Goal: Task Accomplishment & Management: Use online tool/utility

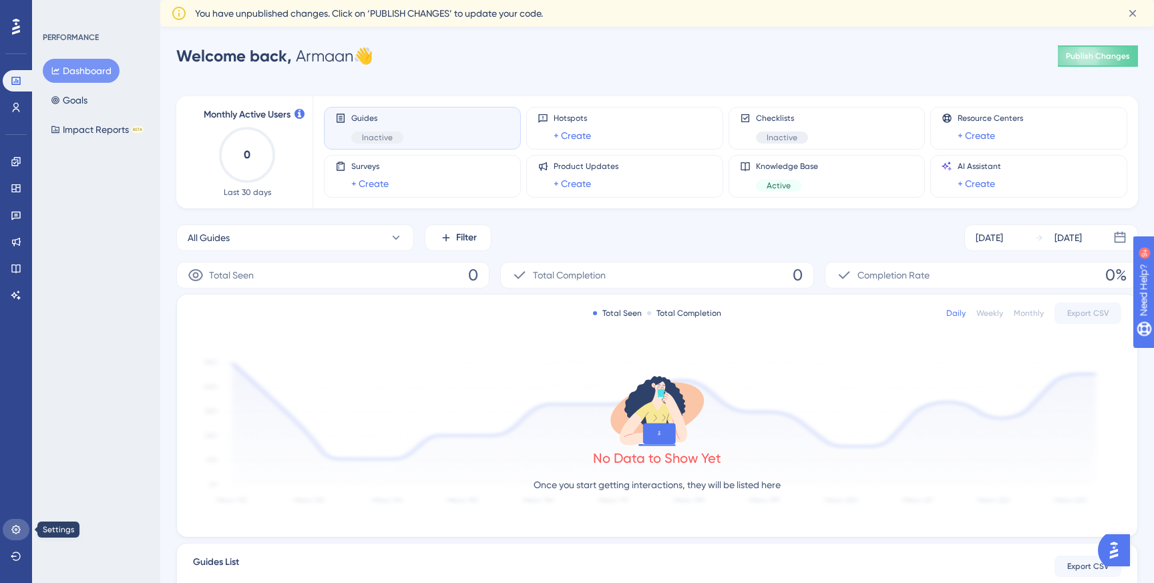
click at [16, 532] on icon at bounding box center [16, 529] width 11 height 11
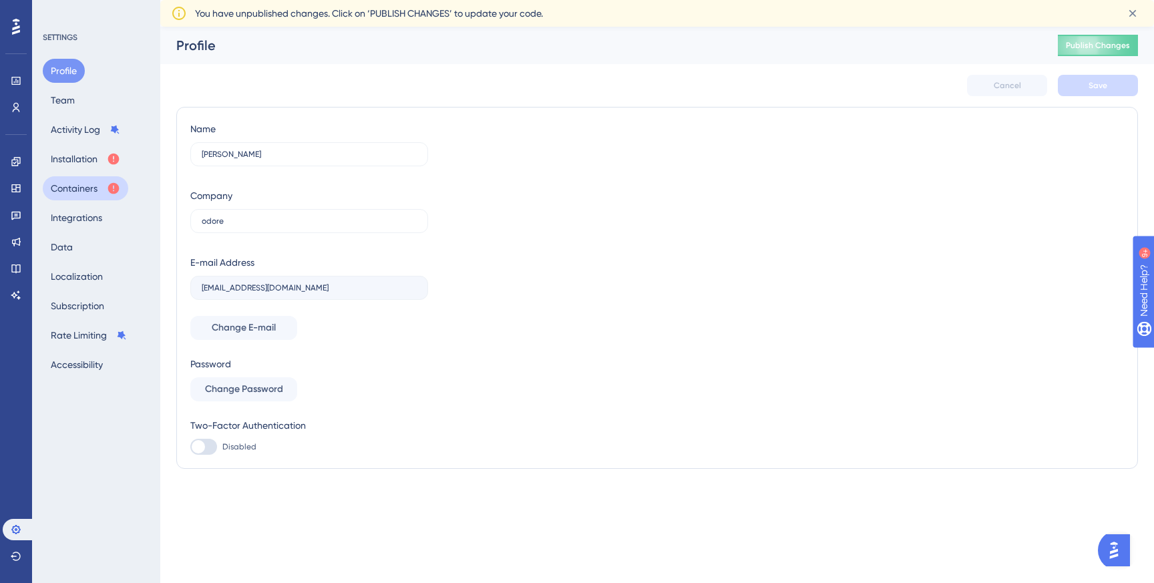
click at [80, 198] on button "Containers" at bounding box center [85, 188] width 85 height 24
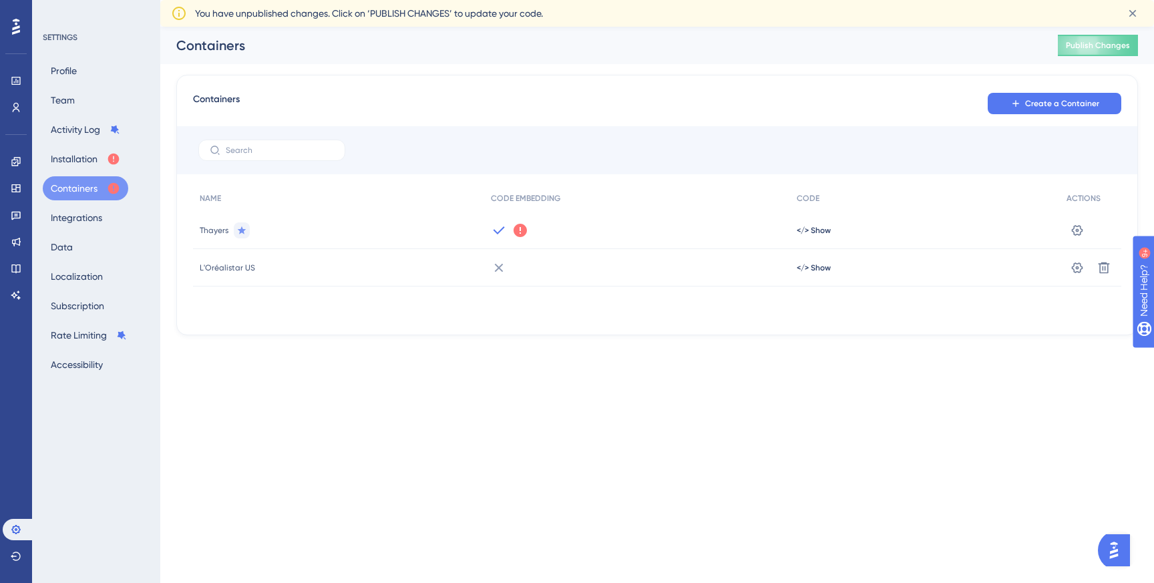
click at [332, 264] on div "L'Oréalistar US" at bounding box center [338, 267] width 291 height 37
click at [518, 230] on icon at bounding box center [520, 230] width 16 height 16
click at [494, 269] on icon at bounding box center [499, 268] width 16 height 16
click at [498, 270] on icon at bounding box center [499, 268] width 16 height 16
click at [13, 160] on icon at bounding box center [16, 161] width 11 height 11
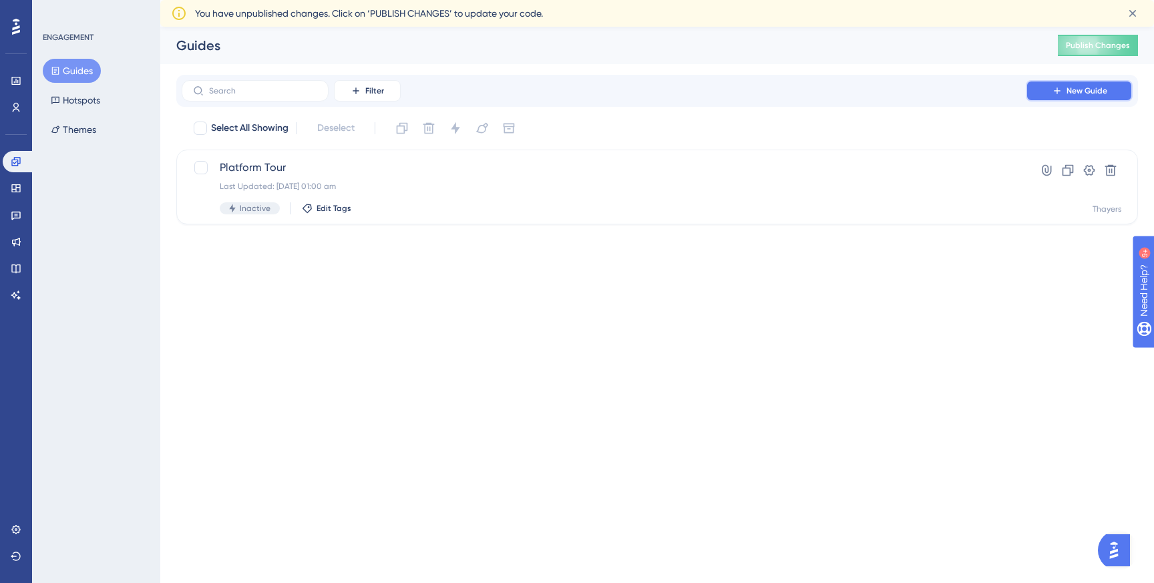
click at [1065, 89] on button "New Guide" at bounding box center [1079, 90] width 107 height 21
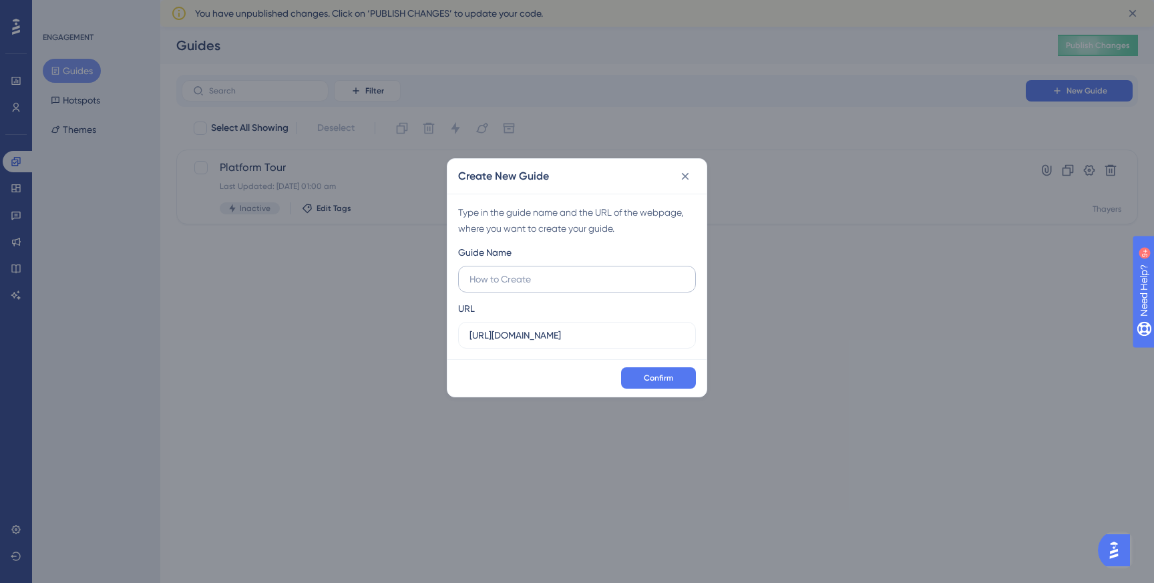
click at [587, 279] on input "text" at bounding box center [577, 279] width 215 height 15
click at [564, 349] on div "Type in the guide name and the URL of the webpage, where you want to create you…" at bounding box center [577, 277] width 259 height 166
click at [568, 342] on input "[URL][DOMAIN_NAME]" at bounding box center [577, 335] width 215 height 15
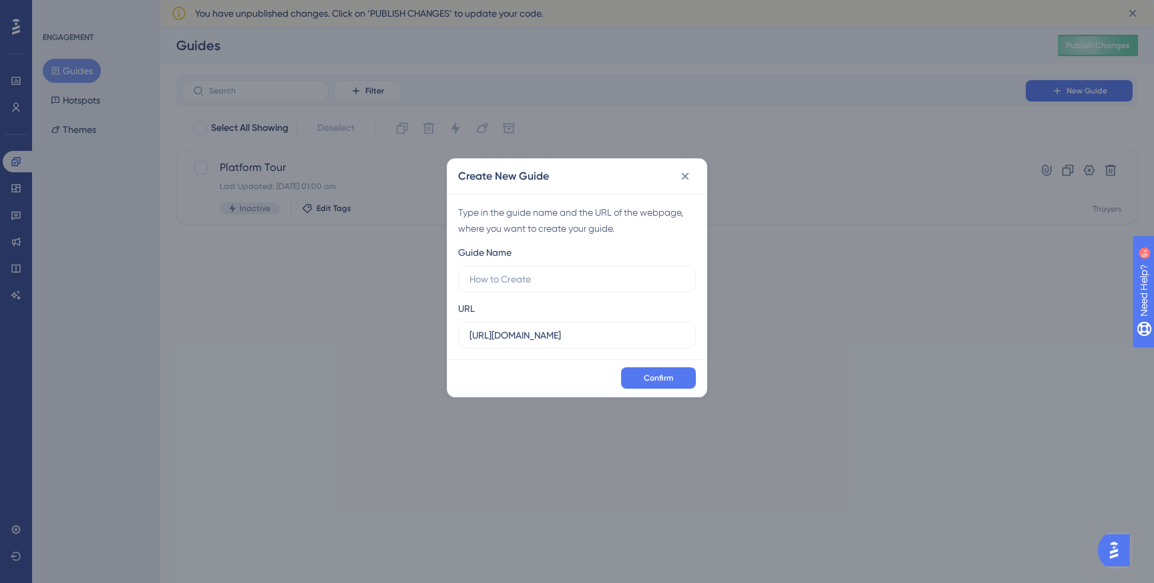
click at [608, 315] on div "URL [URL][DOMAIN_NAME]" at bounding box center [577, 325] width 238 height 48
click at [684, 176] on icon at bounding box center [685, 175] width 7 height 7
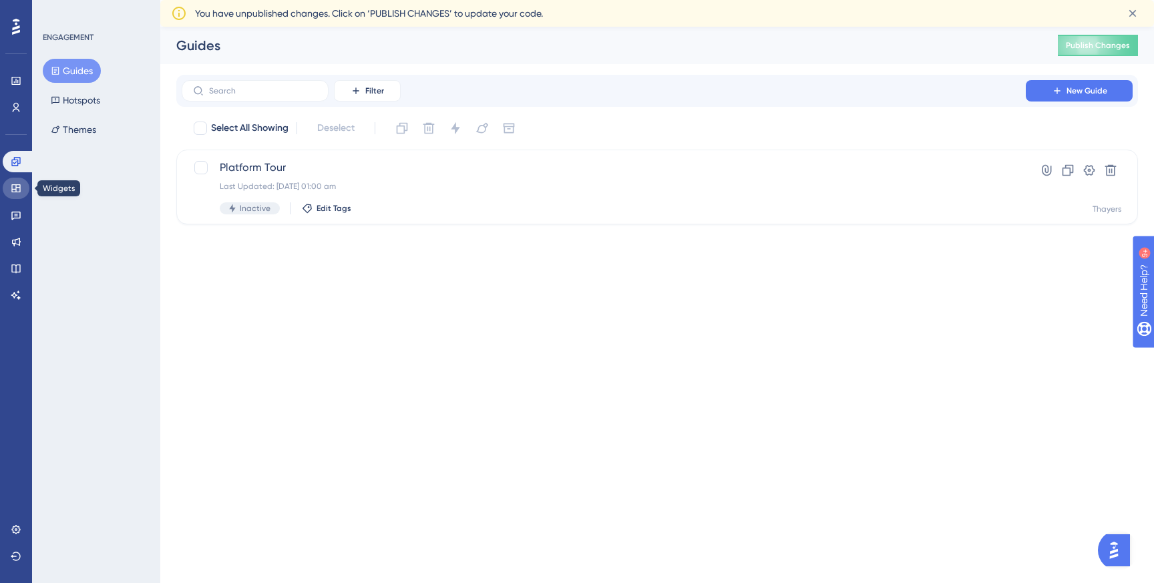
click at [16, 191] on icon at bounding box center [15, 188] width 9 height 8
click at [17, 35] on icon at bounding box center [16, 26] width 8 height 17
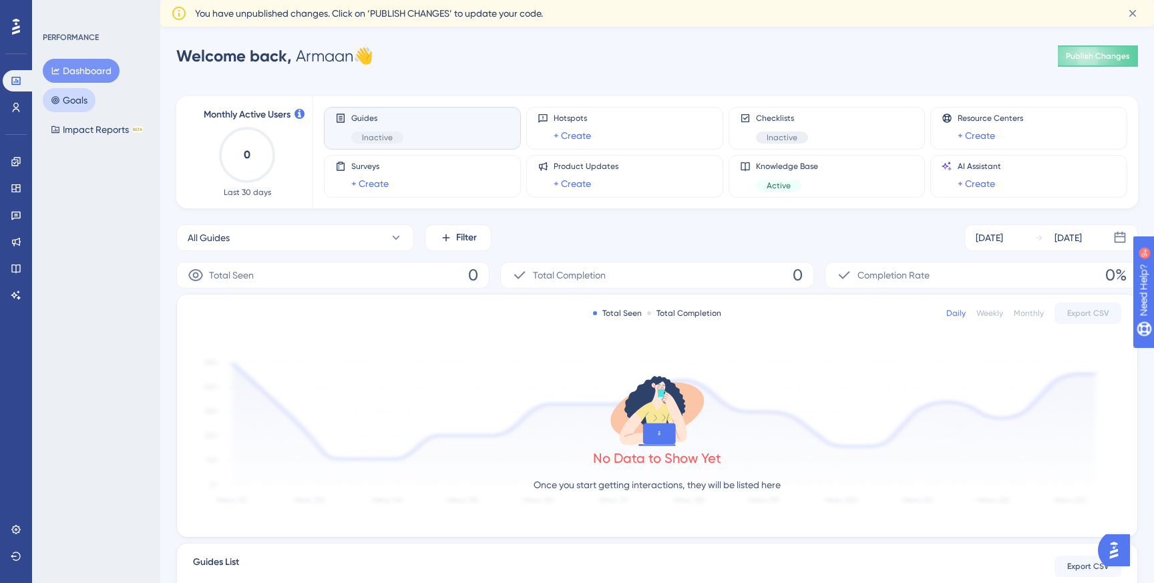
click at [67, 104] on button "Goals" at bounding box center [69, 100] width 53 height 24
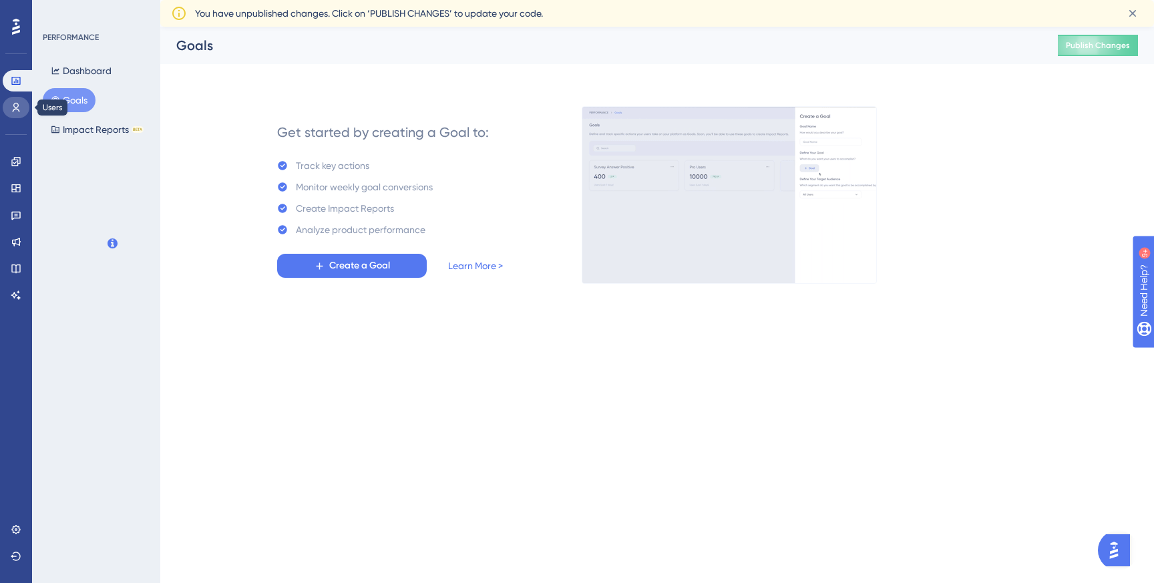
click at [11, 107] on icon at bounding box center [16, 107] width 11 height 11
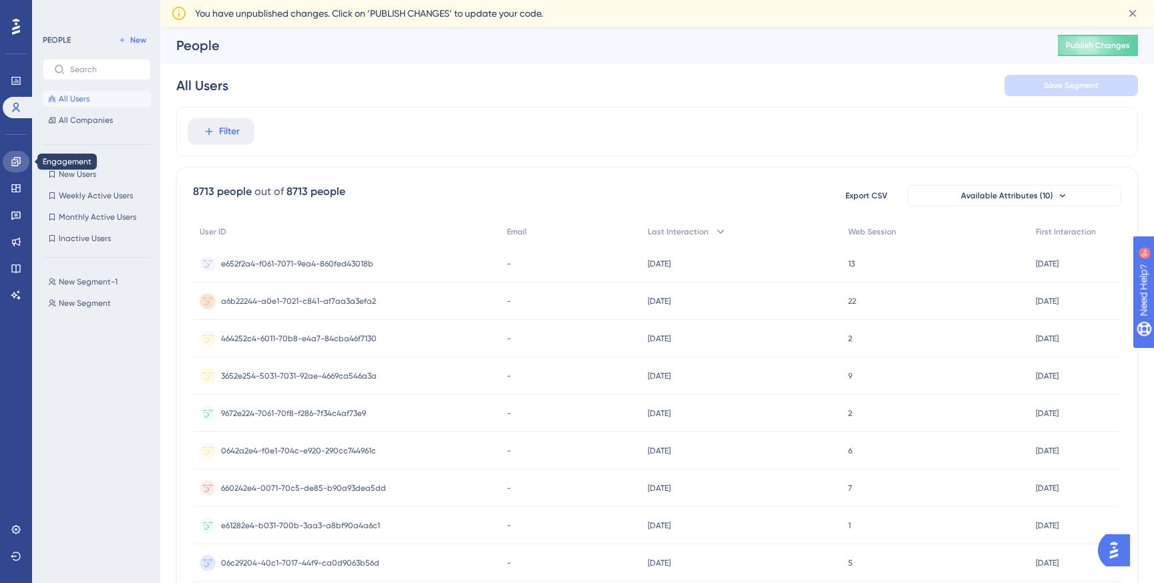
click at [18, 168] on link at bounding box center [16, 161] width 27 height 21
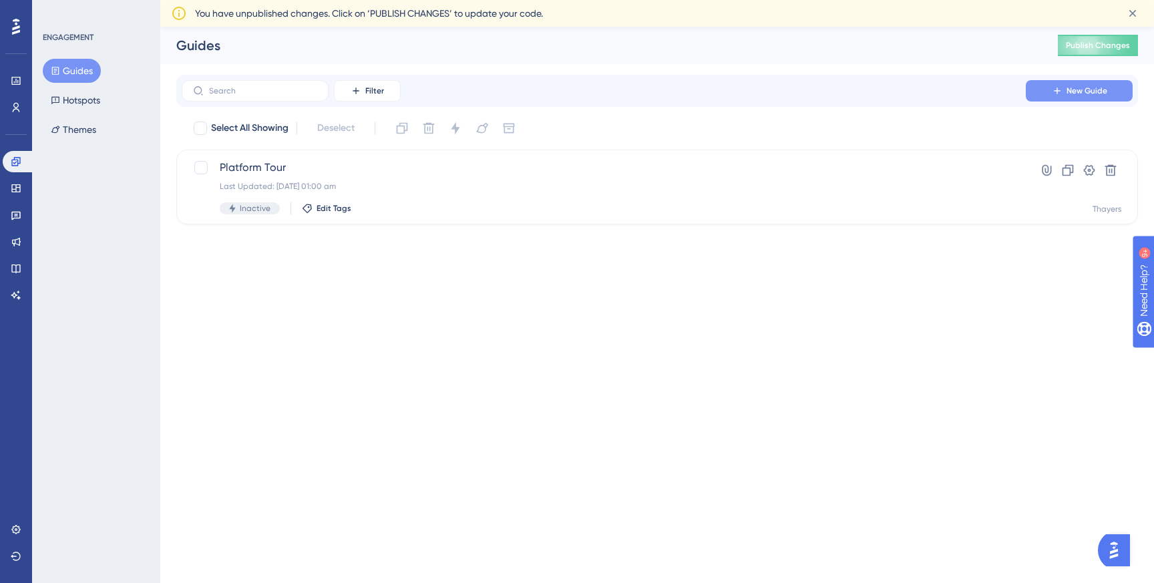
click at [1078, 92] on span "New Guide" at bounding box center [1087, 90] width 41 height 11
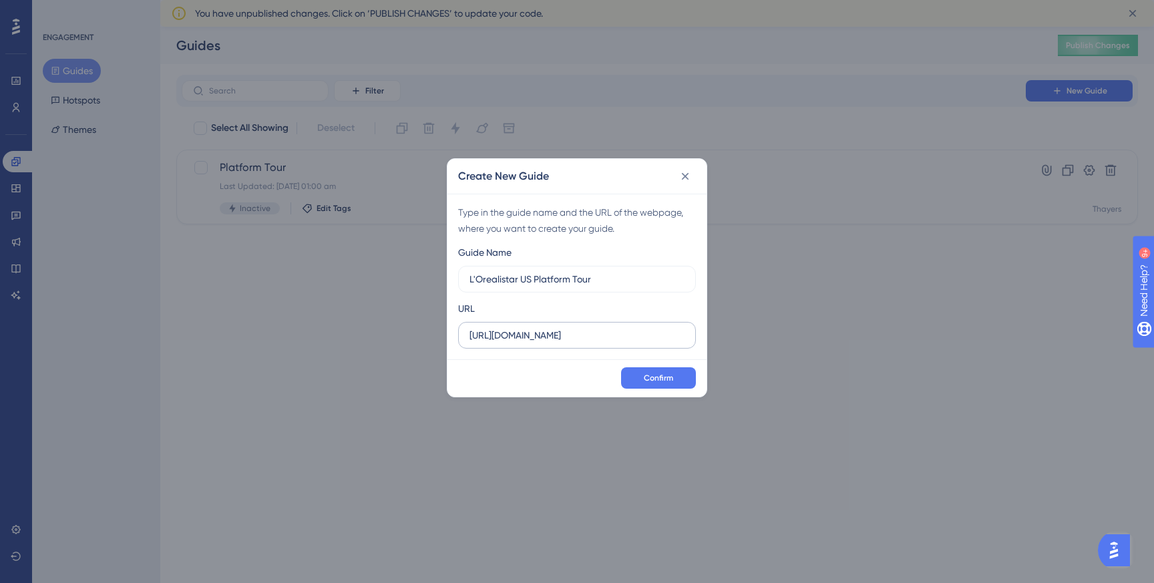
type input "L'Orealistar US Platform Tour"
click at [645, 336] on input "[URL][DOMAIN_NAME]" at bounding box center [577, 335] width 215 height 15
click at [628, 333] on input "[URL][DOMAIN_NAME]" at bounding box center [577, 335] width 215 height 15
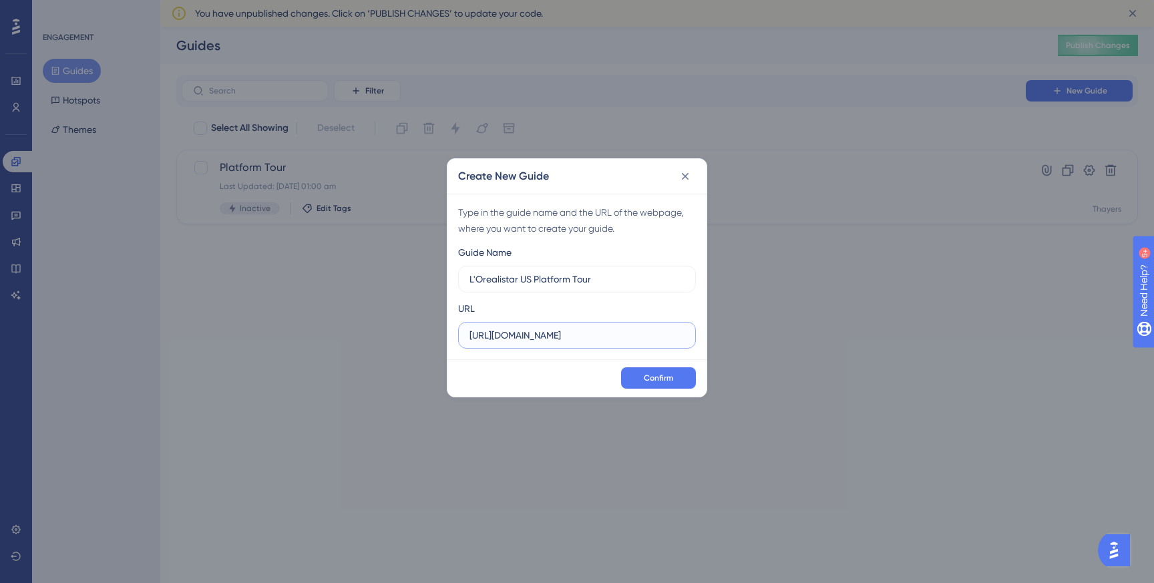
paste input "[DOMAIN_NAME][URL]"
type input "[URL][DOMAIN_NAME]"
click at [647, 377] on span "Confirm" at bounding box center [658, 378] width 29 height 11
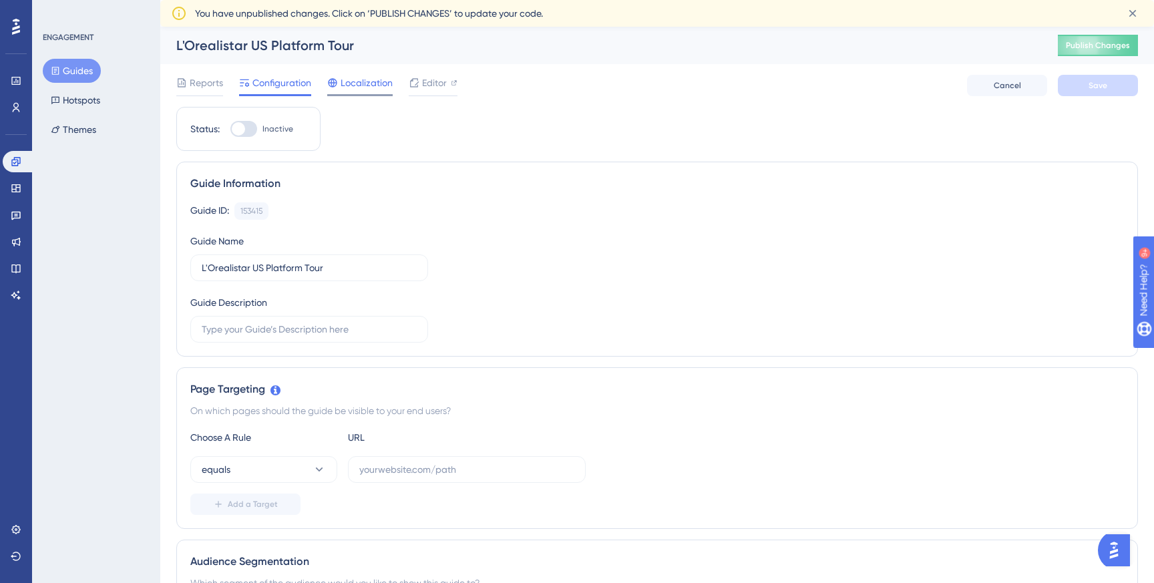
click at [382, 85] on span "Localization" at bounding box center [367, 83] width 52 height 16
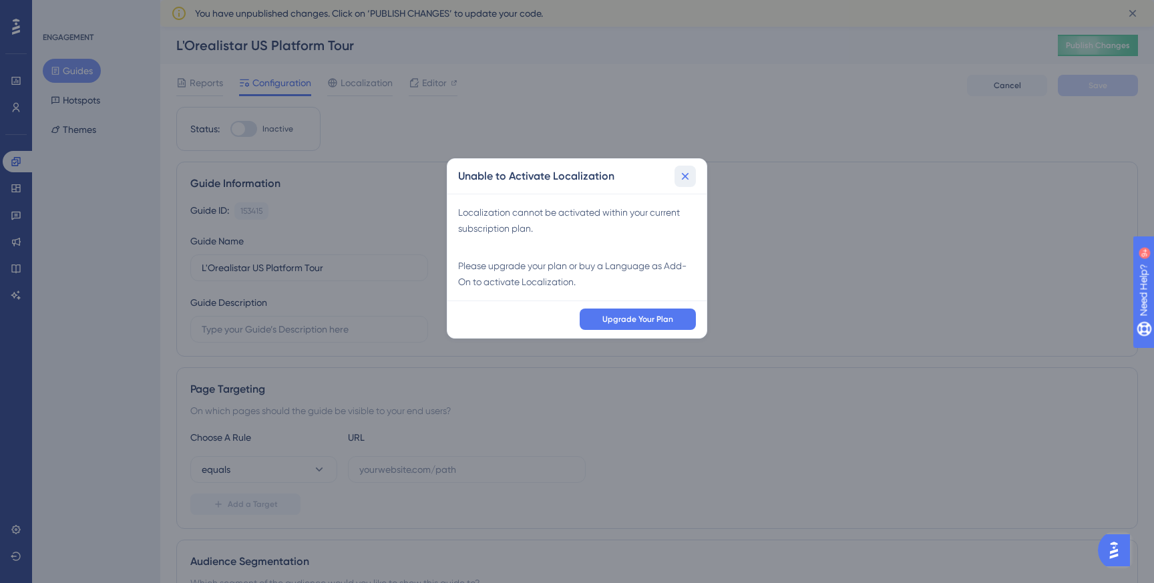
click at [685, 182] on icon at bounding box center [685, 176] width 13 height 13
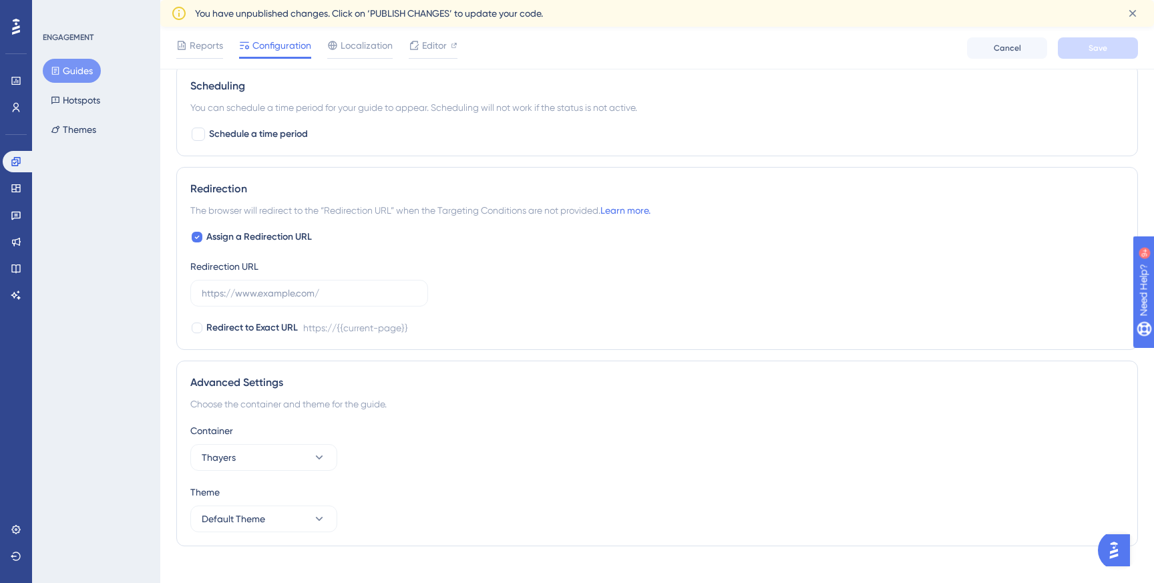
scroll to position [866, 0]
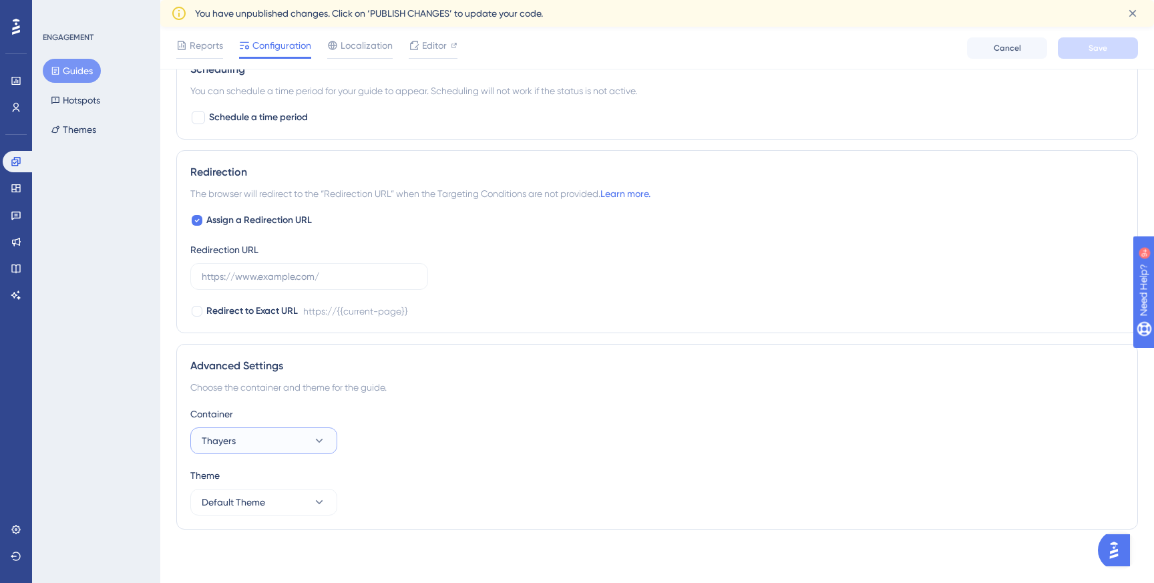
click at [310, 444] on button "Thayers" at bounding box center [263, 440] width 147 height 27
click at [277, 503] on div "L'Oréalistar US L'Oréalistar US" at bounding box center [264, 508] width 108 height 27
click at [299, 500] on button "Default Theme" at bounding box center [263, 502] width 147 height 27
click at [397, 420] on div "Container" at bounding box center [657, 414] width 934 height 16
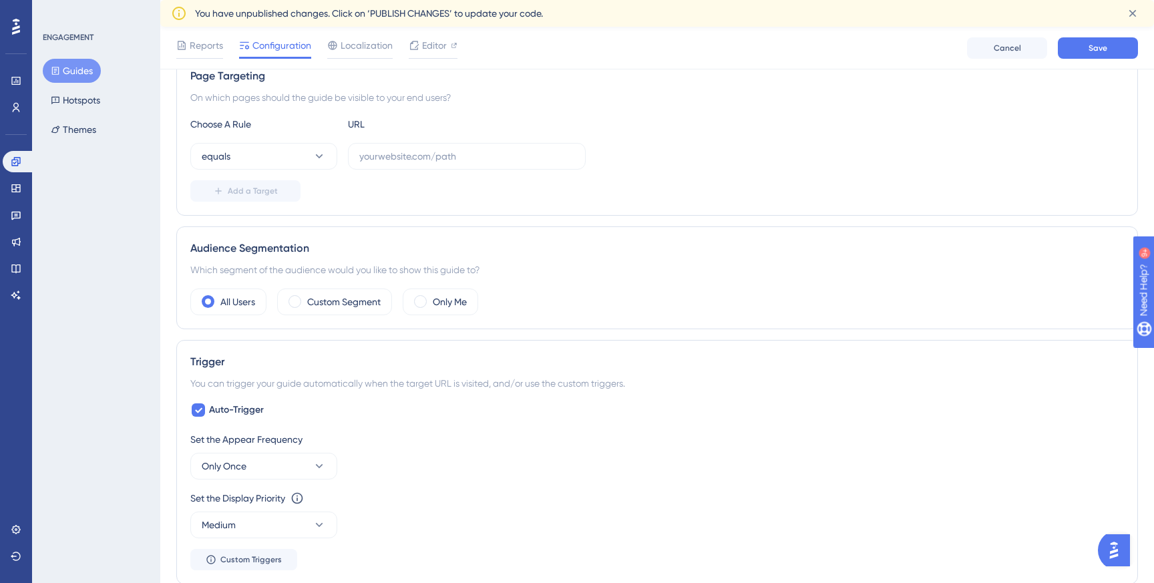
scroll to position [134, 0]
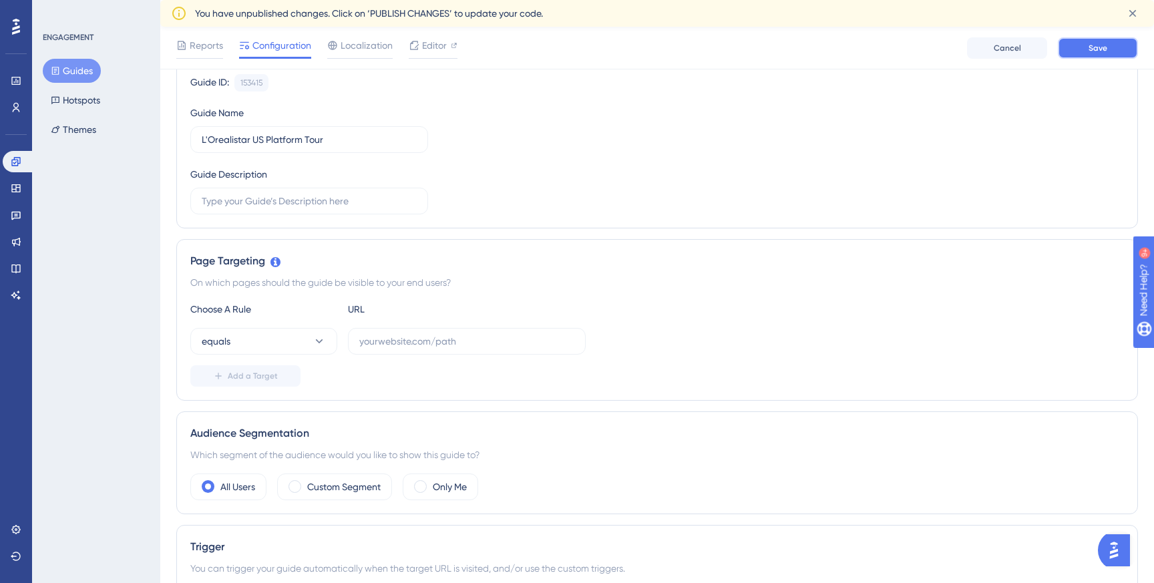
click at [1097, 45] on span "Save" at bounding box center [1098, 48] width 19 height 11
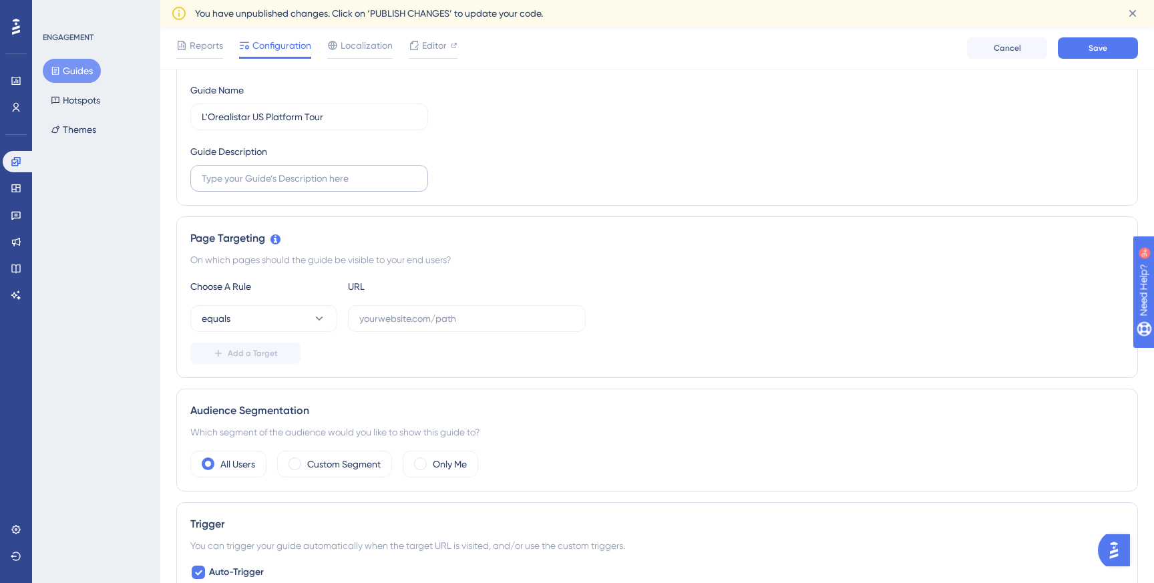
scroll to position [242, 0]
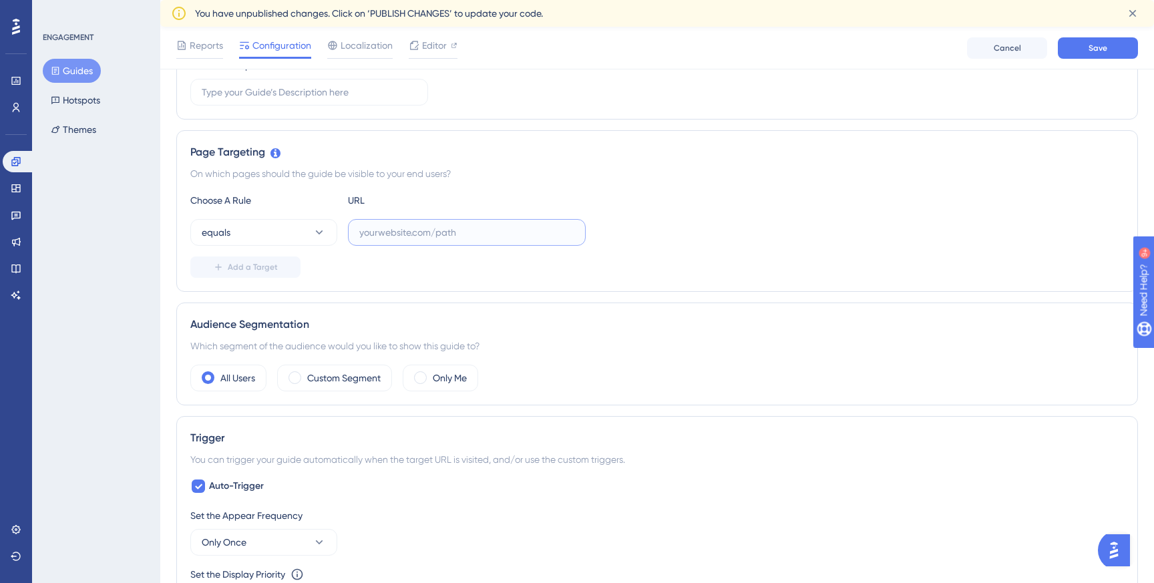
click at [411, 232] on input "text" at bounding box center [466, 232] width 215 height 15
paste input "[URL][DOMAIN_NAME]"
type input "[URL][DOMAIN_NAME]"
click at [1100, 47] on span "Save" at bounding box center [1098, 48] width 19 height 11
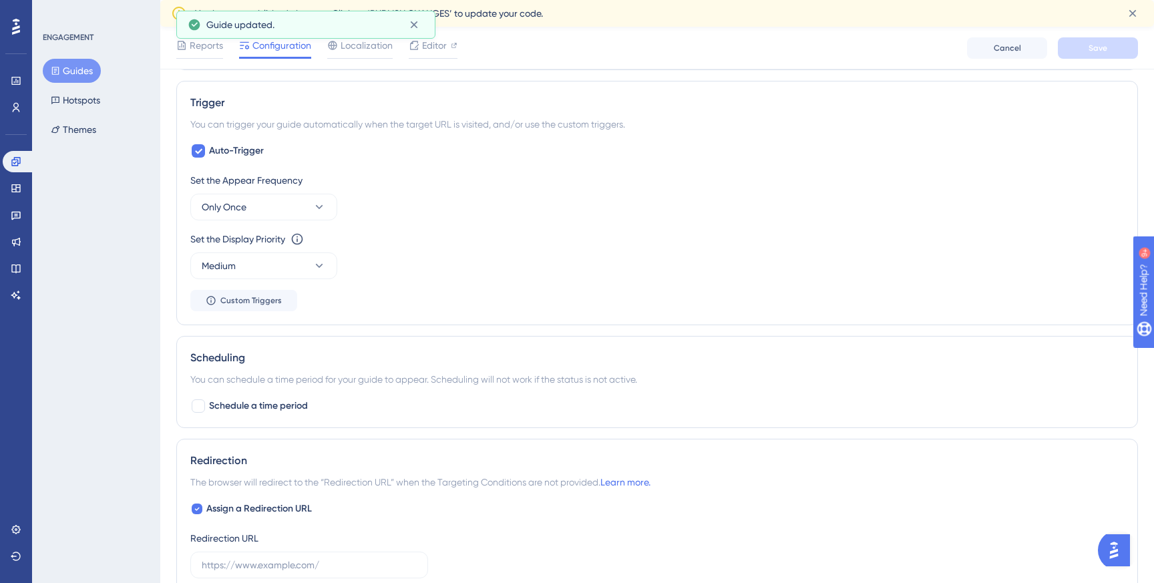
scroll to position [0, 0]
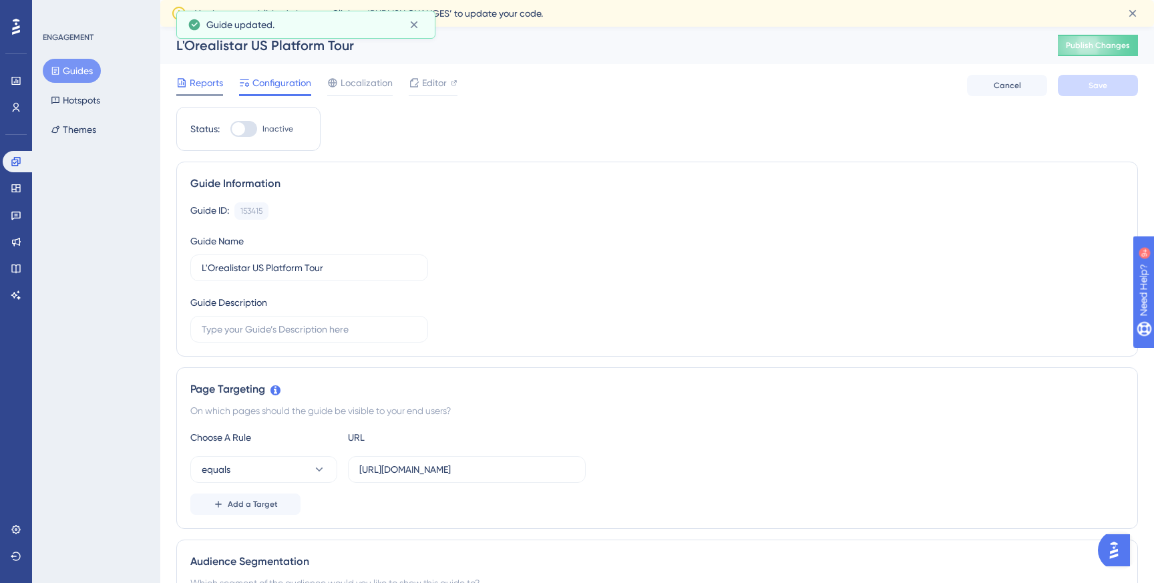
click at [215, 76] on span "Reports" at bounding box center [206, 83] width 33 height 16
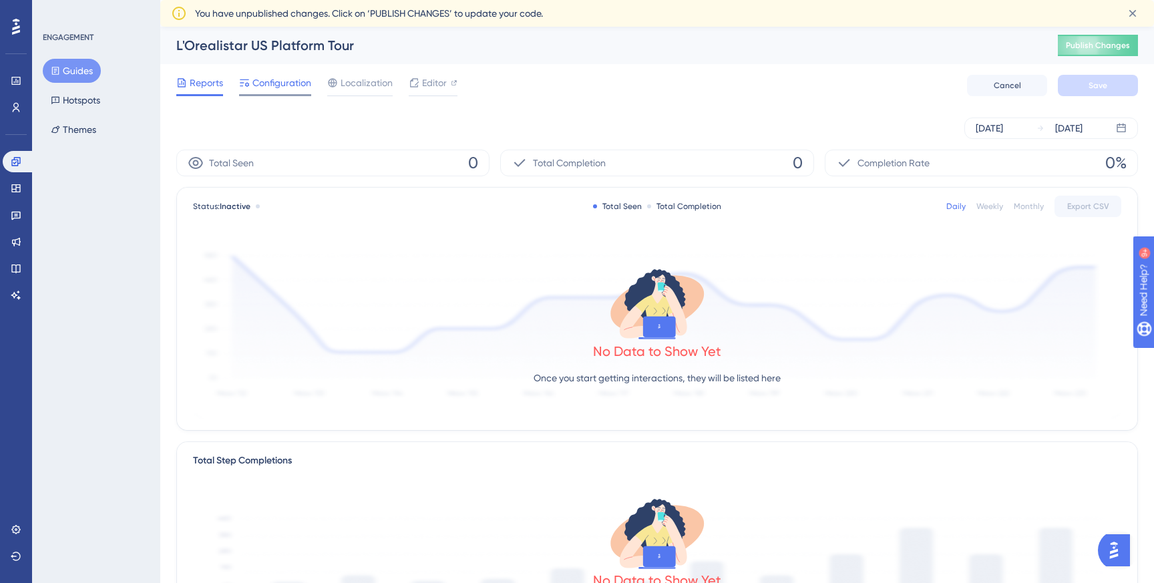
click at [279, 79] on span "Configuration" at bounding box center [281, 83] width 59 height 16
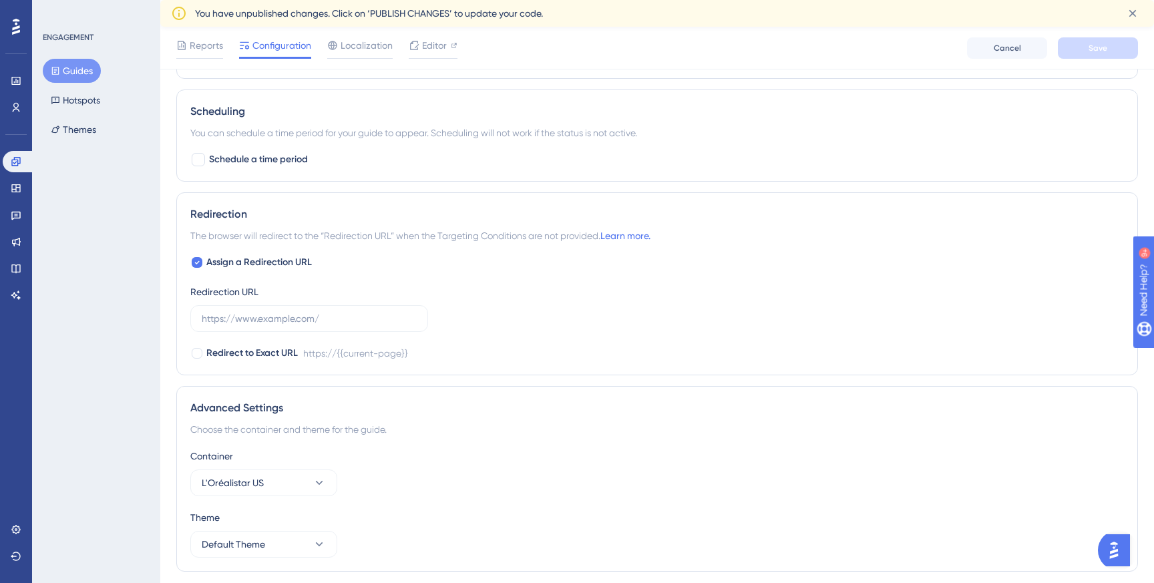
scroll to position [785, 0]
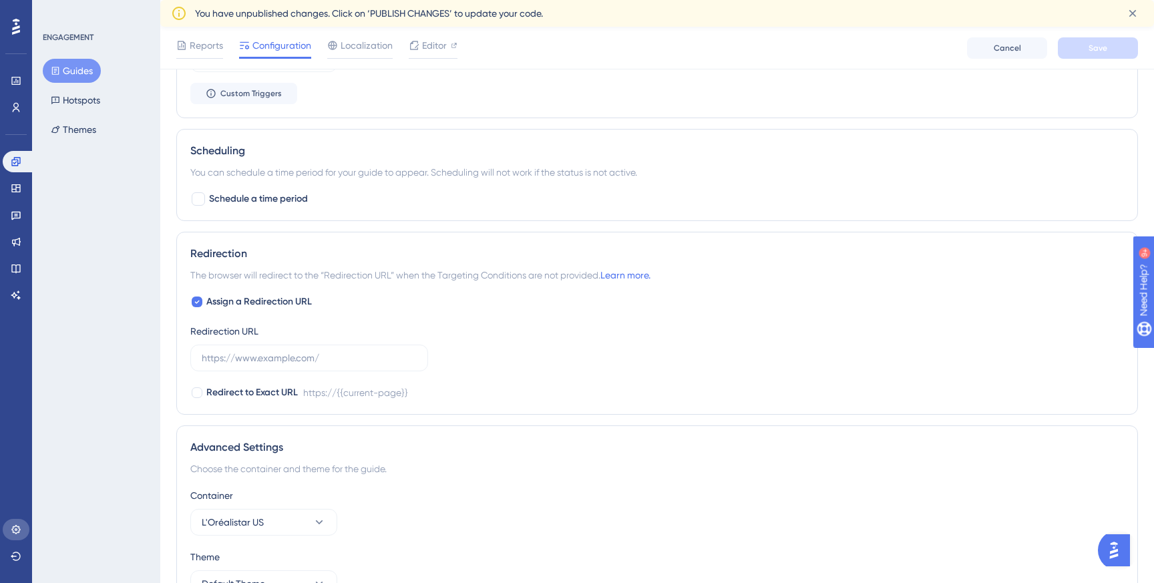
click at [15, 524] on icon at bounding box center [16, 529] width 11 height 11
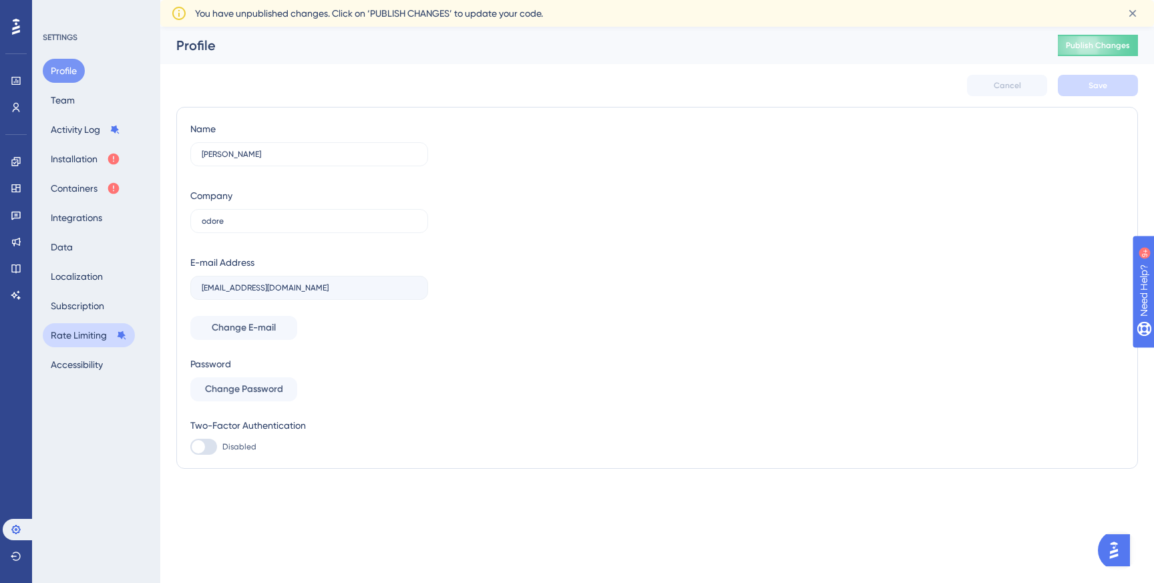
click at [78, 332] on button "Rate Limiting" at bounding box center [89, 335] width 92 height 24
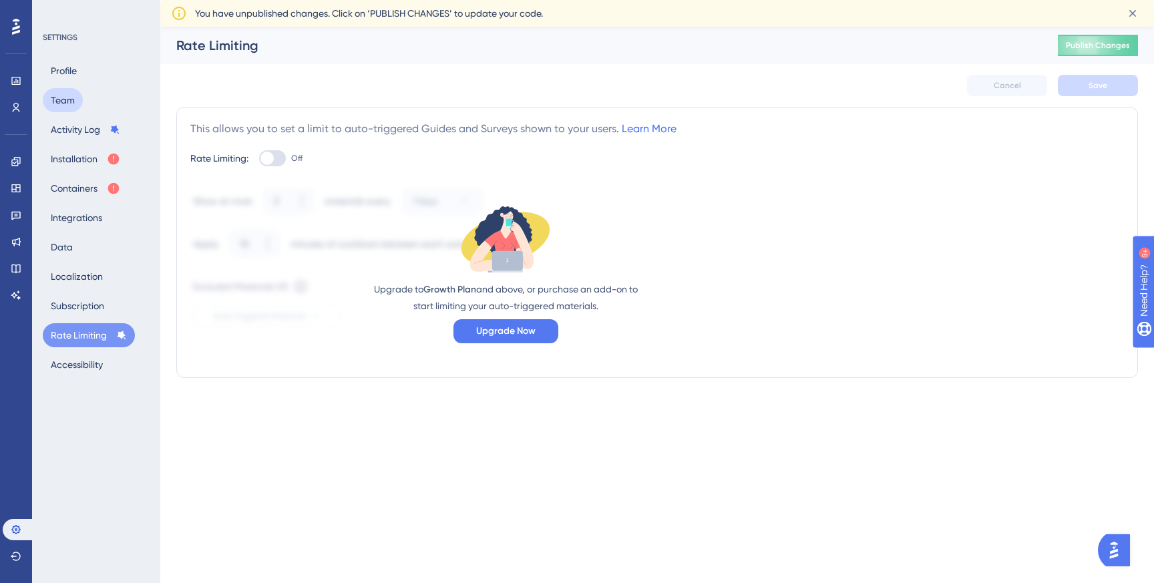
click at [70, 105] on button "Team" at bounding box center [63, 100] width 40 height 24
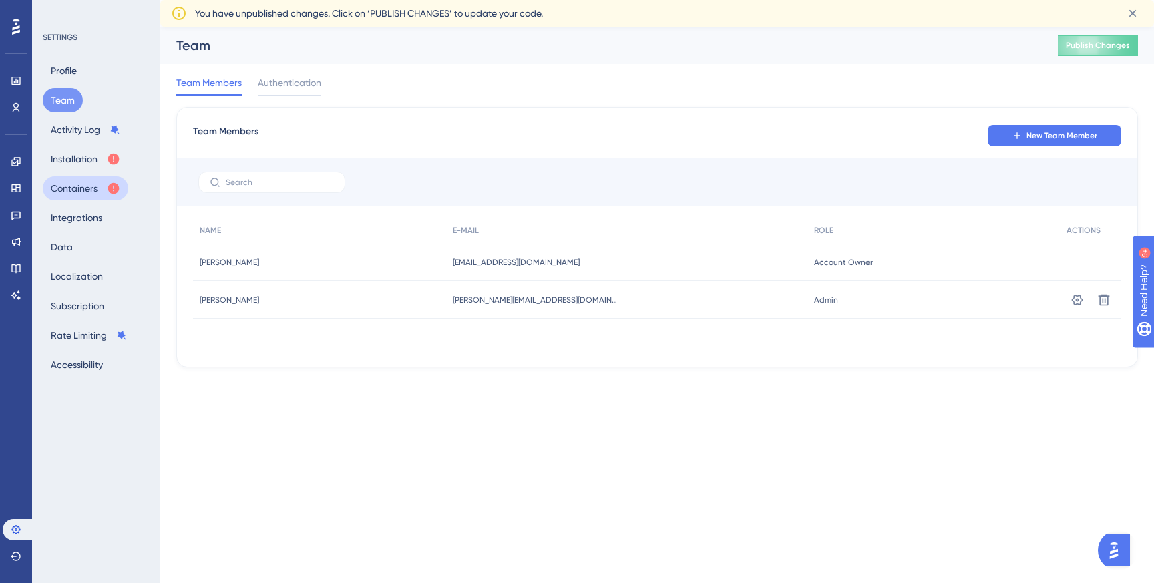
click at [74, 184] on button "Containers" at bounding box center [85, 188] width 85 height 24
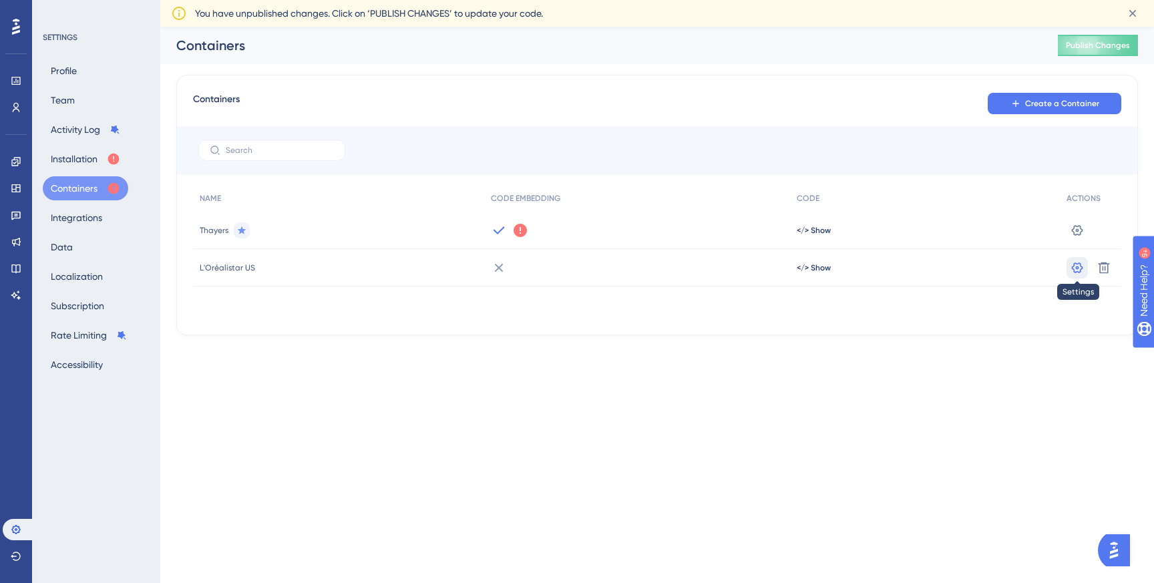
click at [1074, 267] on icon at bounding box center [1077, 267] width 13 height 13
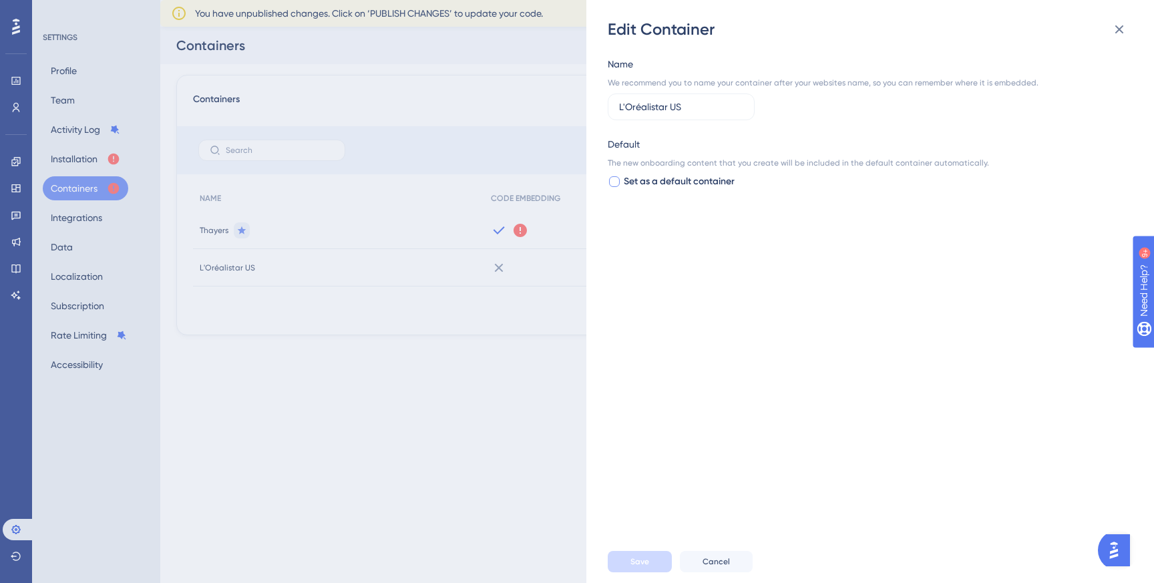
click at [688, 184] on span "Set as a default container" at bounding box center [679, 182] width 111 height 16
checkbox input "true"
click at [641, 566] on span "Save" at bounding box center [640, 561] width 19 height 11
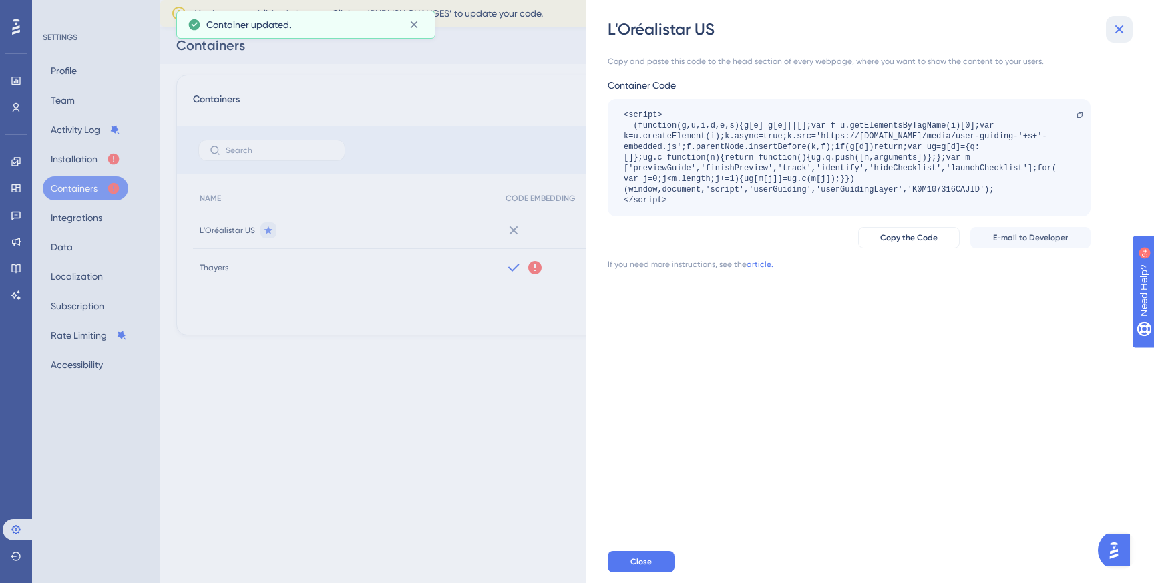
click at [1116, 19] on button at bounding box center [1119, 29] width 27 height 27
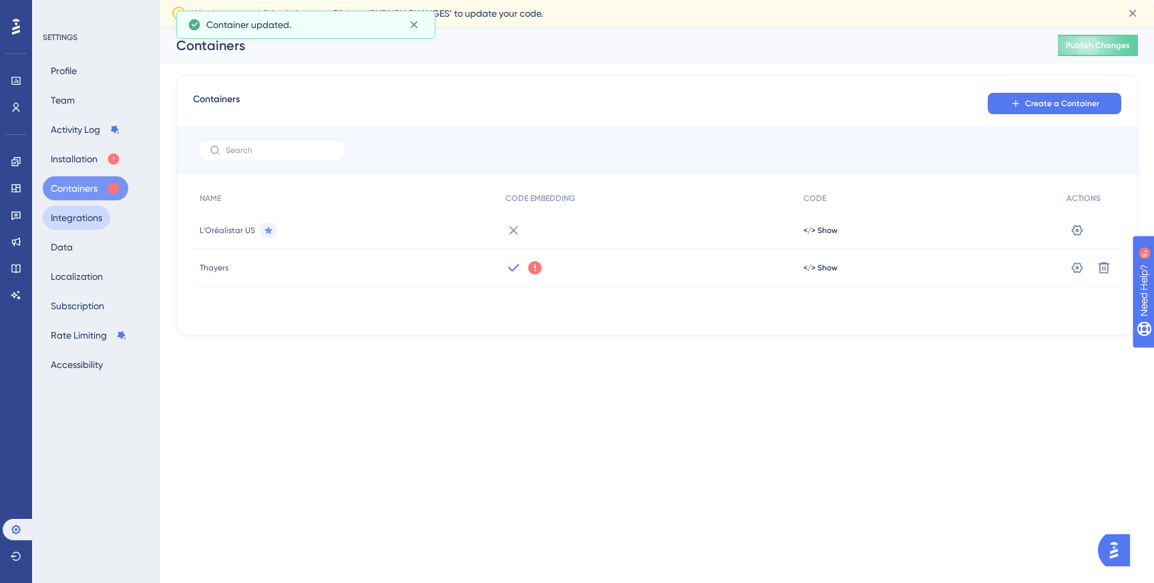
click at [80, 214] on button "Integrations" at bounding box center [76, 218] width 67 height 24
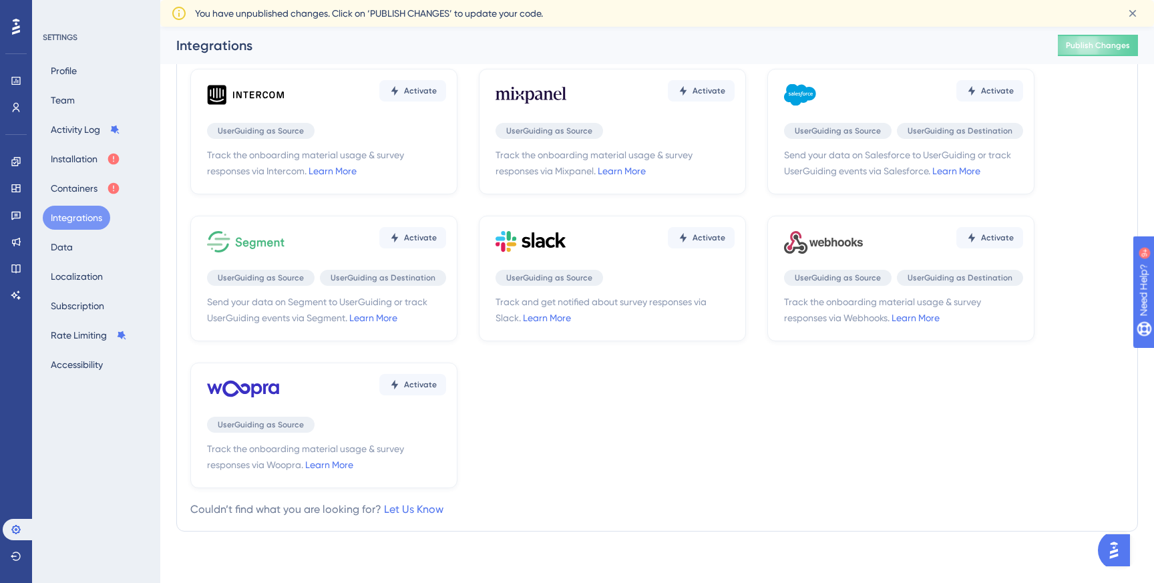
scroll to position [182, 0]
click at [88, 243] on div "Profile Team Activity Log Installation Containers Integrations Data Localizatio…" at bounding box center [97, 218] width 108 height 318
click at [72, 243] on button "Data" at bounding box center [62, 247] width 38 height 24
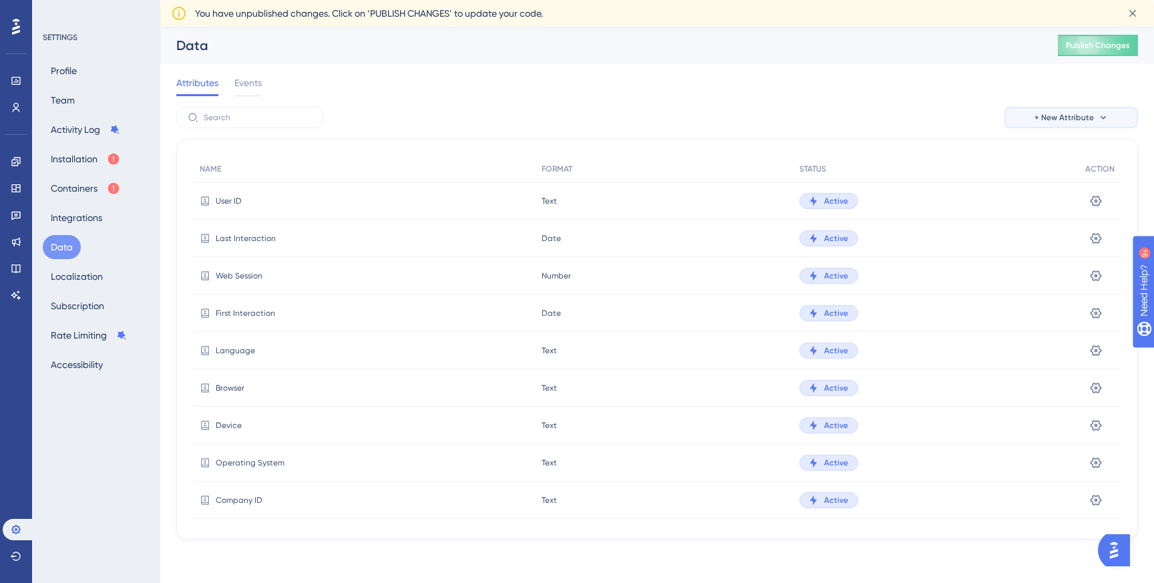
click at [1077, 114] on span "+ New Attribute" at bounding box center [1064, 117] width 59 height 11
click at [1073, 156] on span "Custom Attribute" at bounding box center [1060, 156] width 73 height 16
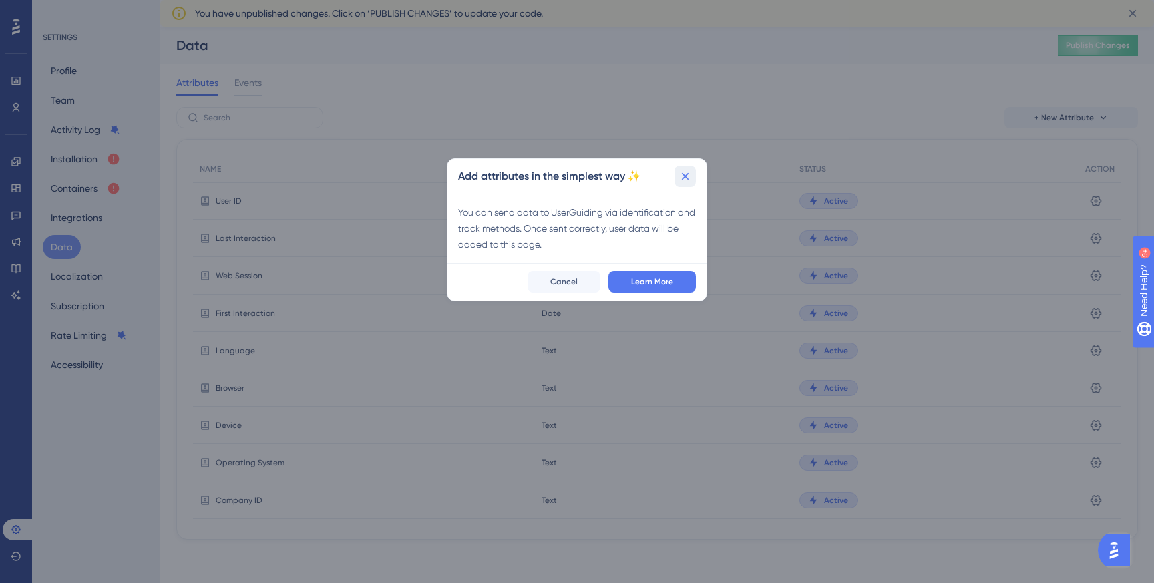
click at [680, 180] on icon at bounding box center [685, 176] width 13 height 13
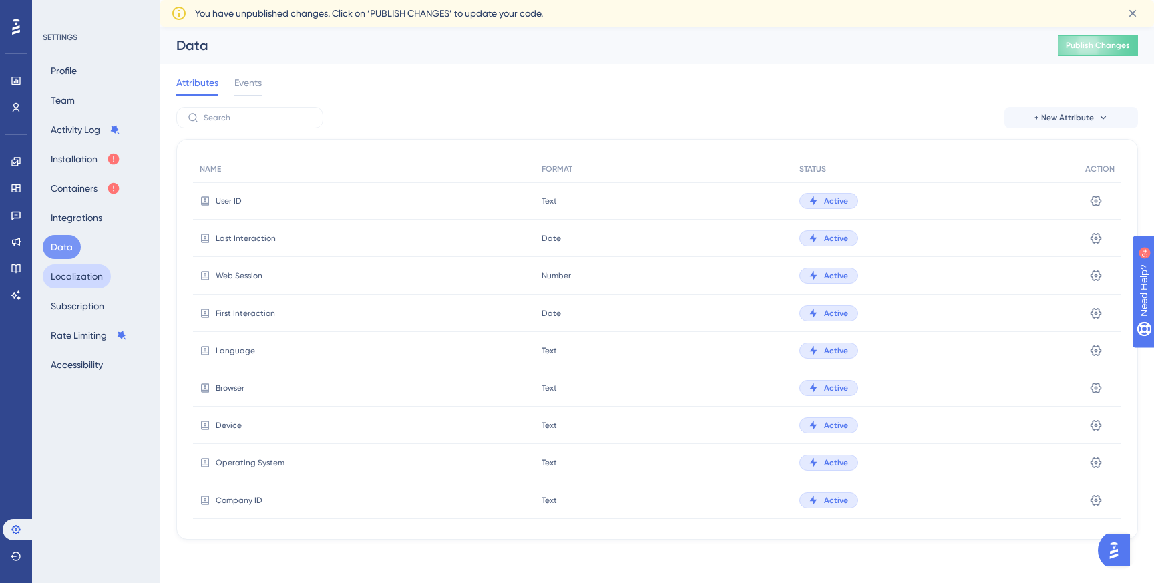
click at [77, 277] on button "Localization" at bounding box center [77, 276] width 68 height 24
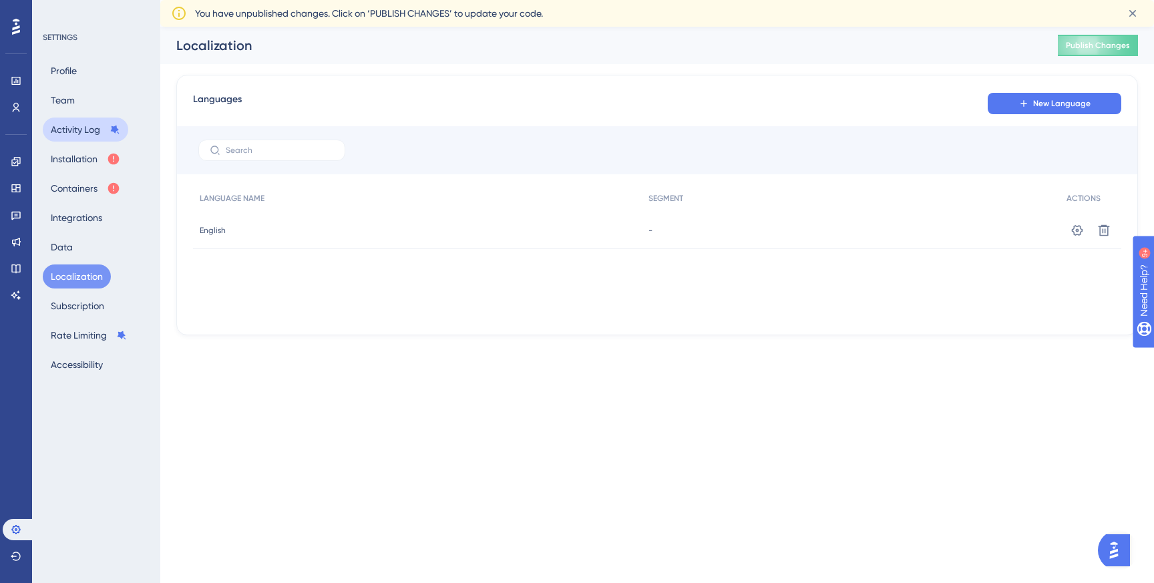
click at [73, 126] on button "Activity Log" at bounding box center [85, 130] width 85 height 24
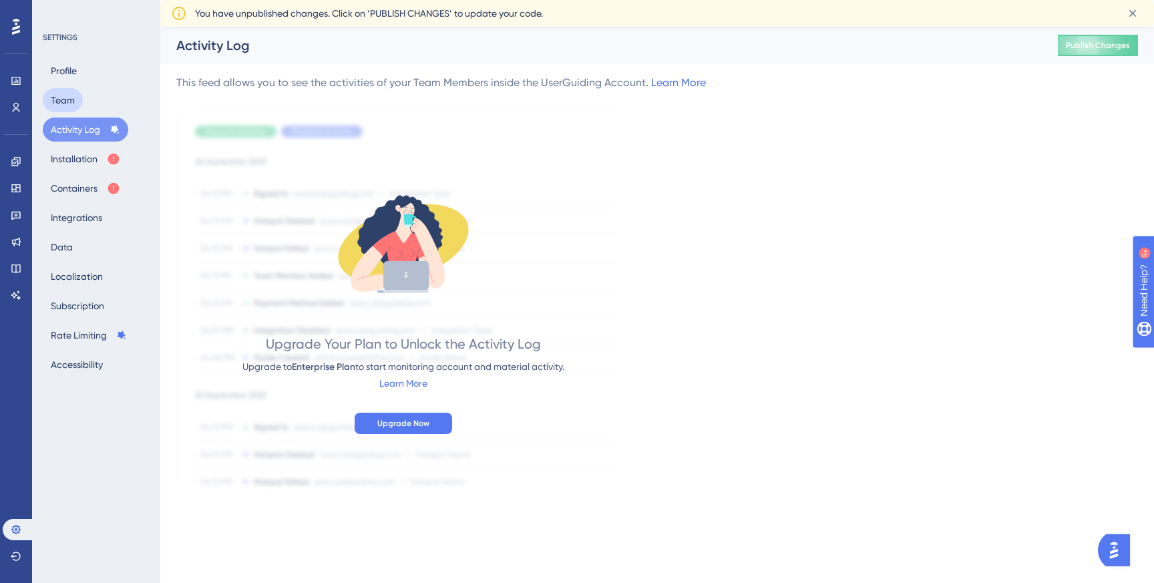
click at [70, 92] on button "Team" at bounding box center [63, 100] width 40 height 24
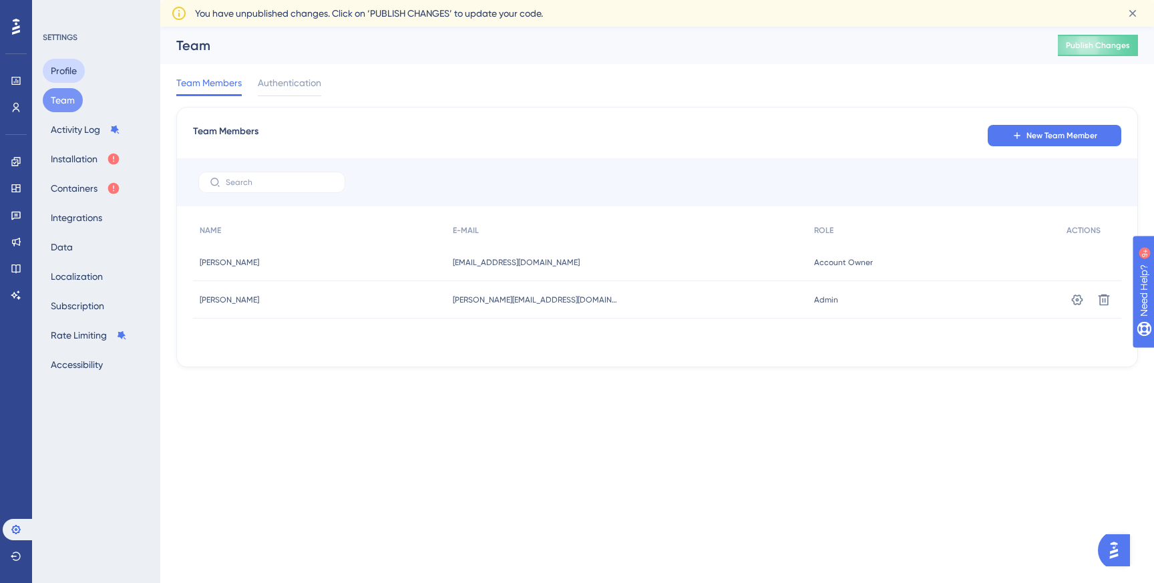
click at [72, 77] on button "Profile" at bounding box center [64, 71] width 42 height 24
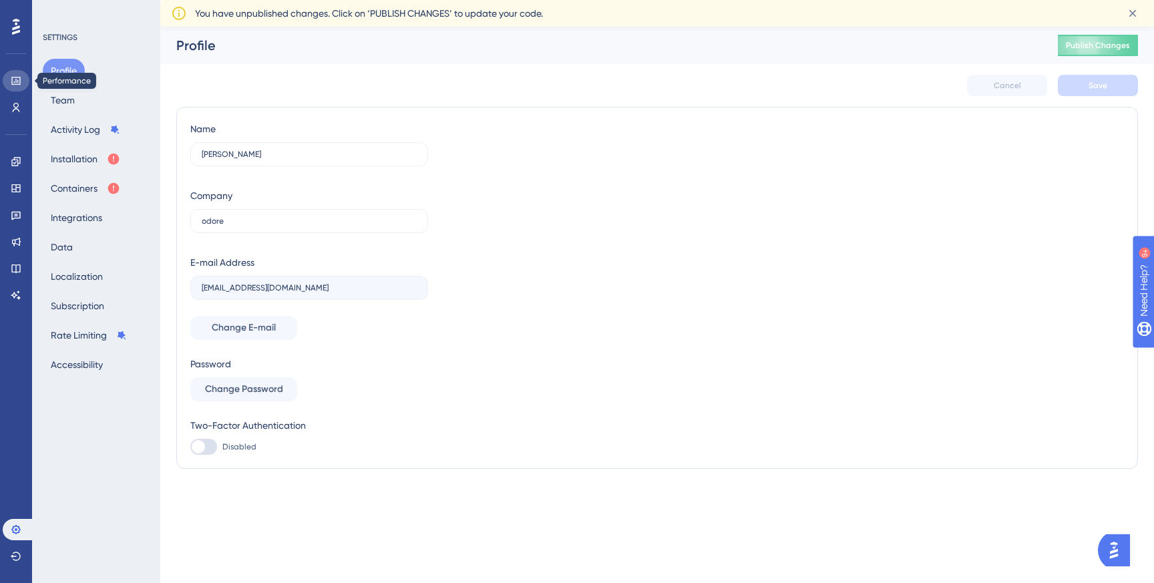
click at [11, 81] on icon at bounding box center [16, 80] width 11 height 11
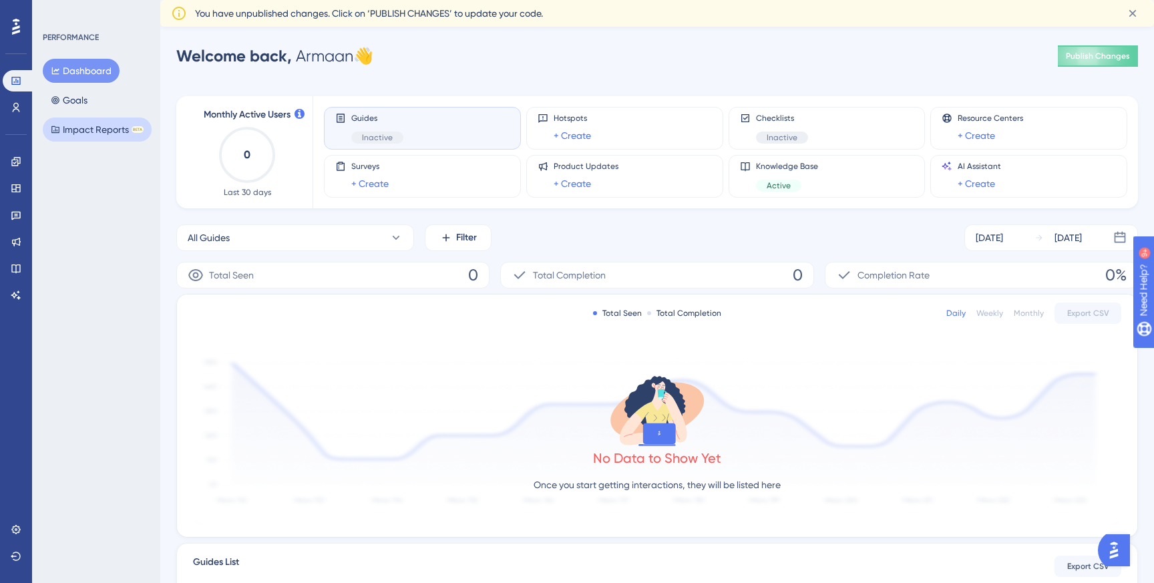
click at [81, 124] on button "Impact Reports BETA" at bounding box center [97, 130] width 109 height 24
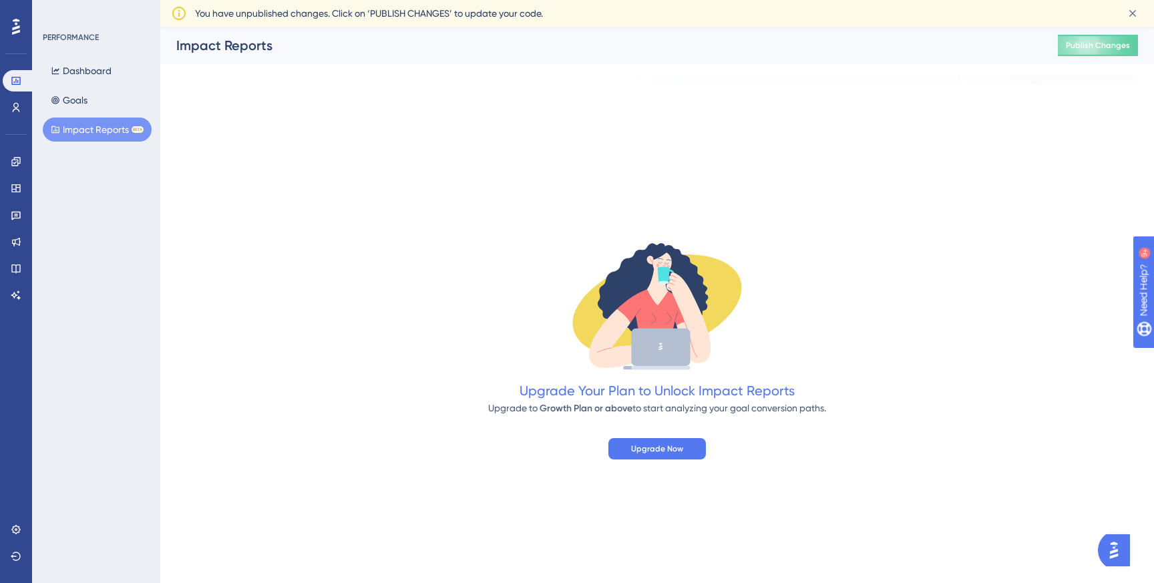
click at [38, 123] on div "PERFORMANCE Dashboard Goals Impact Reports BETA" at bounding box center [96, 291] width 128 height 583
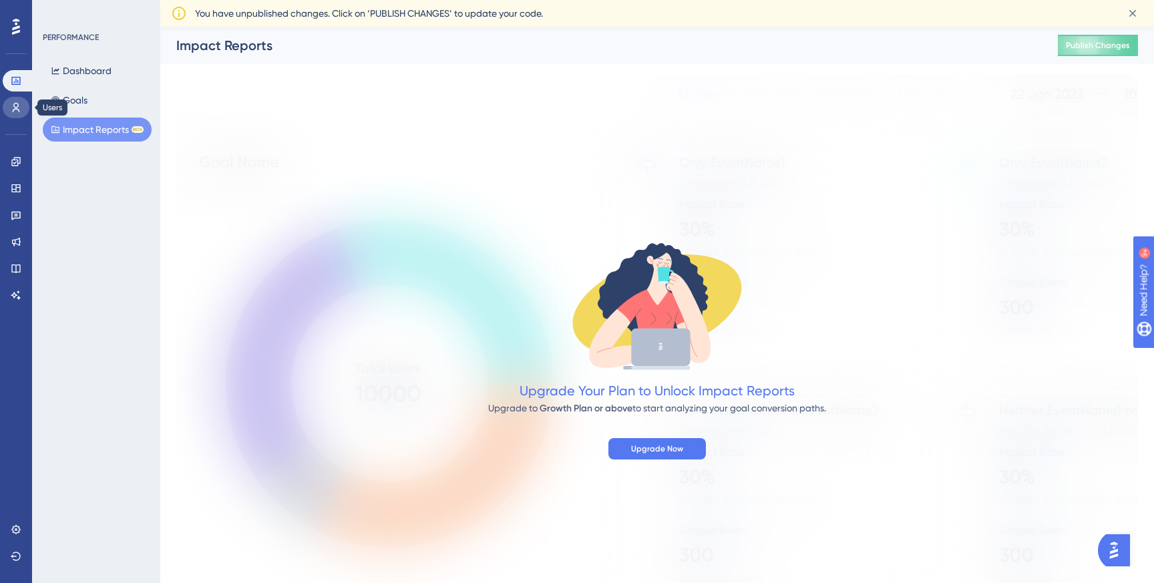
click at [11, 112] on icon at bounding box center [16, 107] width 11 height 11
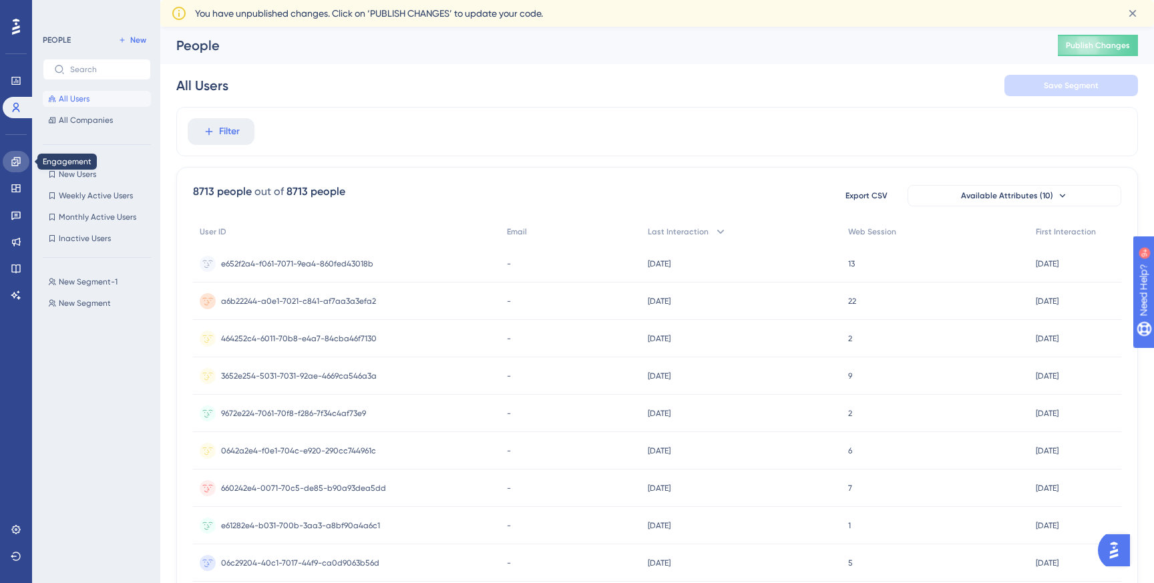
click at [17, 162] on icon at bounding box center [15, 161] width 9 height 9
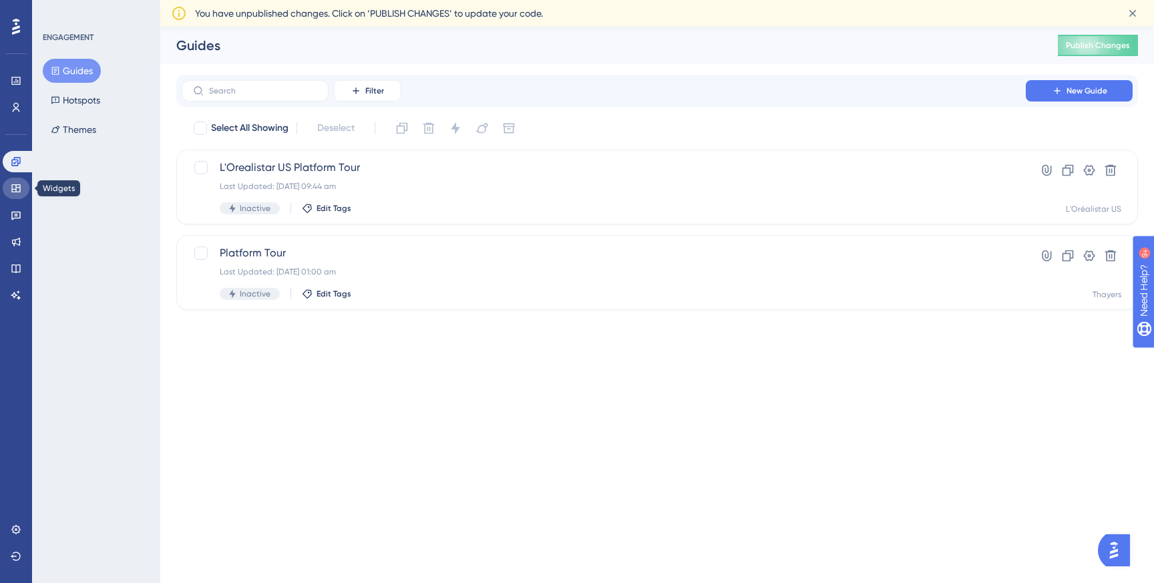
click at [17, 192] on icon at bounding box center [16, 188] width 11 height 11
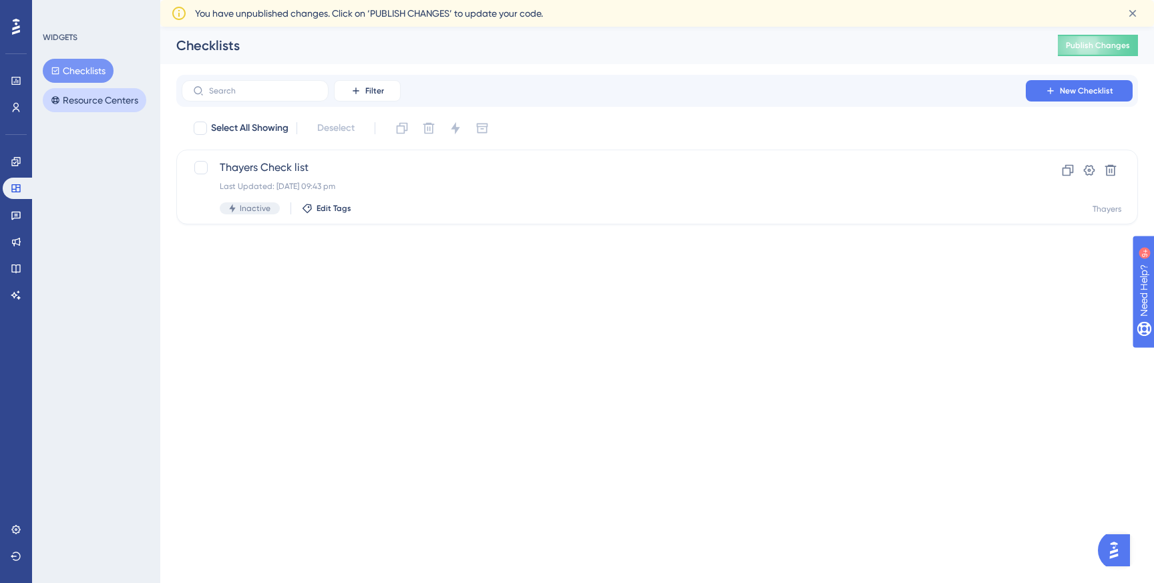
click at [98, 98] on button "Resource Centers" at bounding box center [95, 100] width 104 height 24
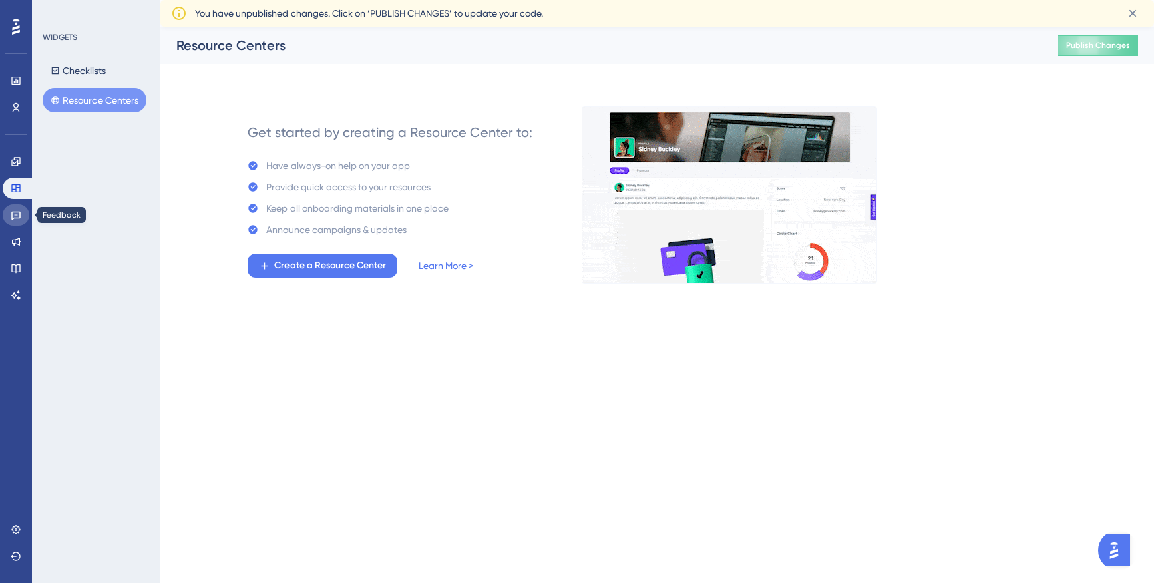
click at [14, 212] on icon at bounding box center [15, 216] width 9 height 9
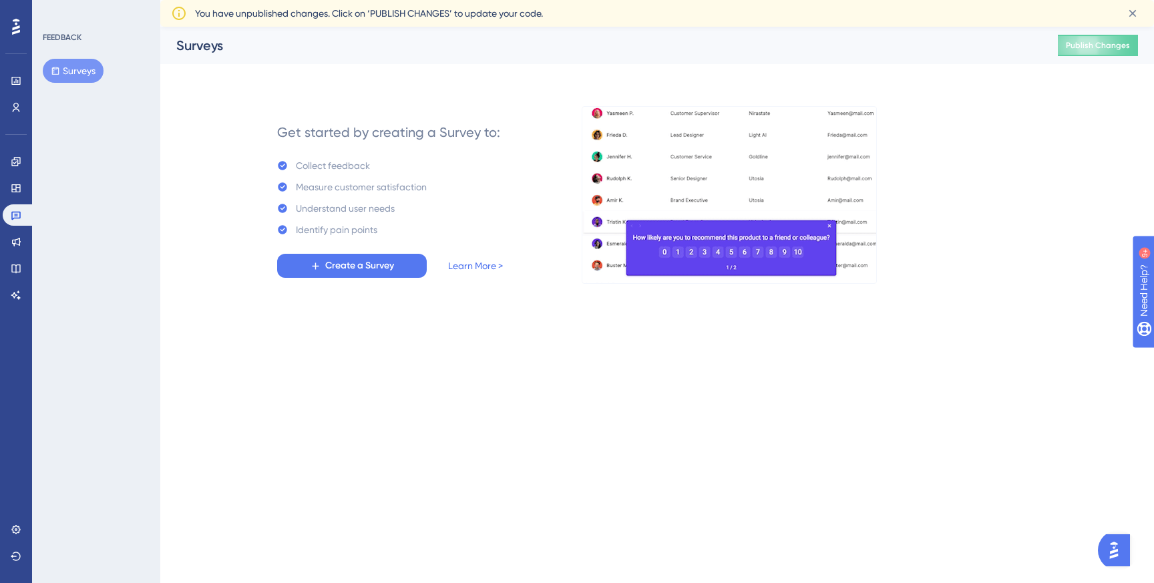
click at [218, 0] on html "Performance Users Engagement Widgets Feedback Product Updates Knowledge Base AI…" at bounding box center [577, 0] width 1154 height 0
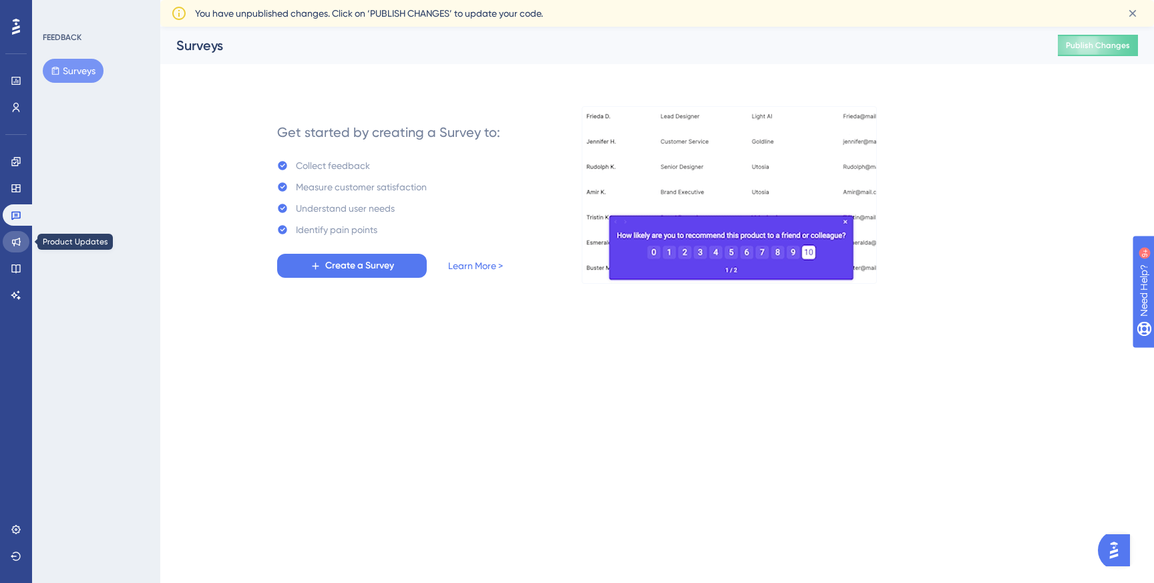
click at [21, 238] on icon at bounding box center [16, 241] width 11 height 11
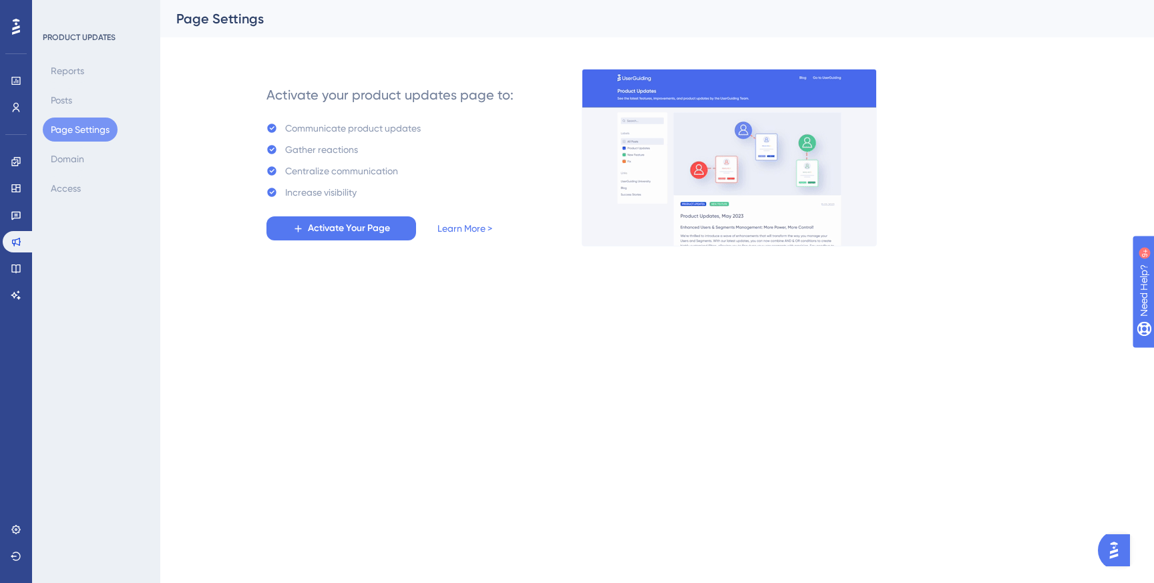
click at [299, 0] on html "Performance Users Engagement Widgets Feedback Product Updates Knowledge Base AI…" at bounding box center [577, 0] width 1154 height 0
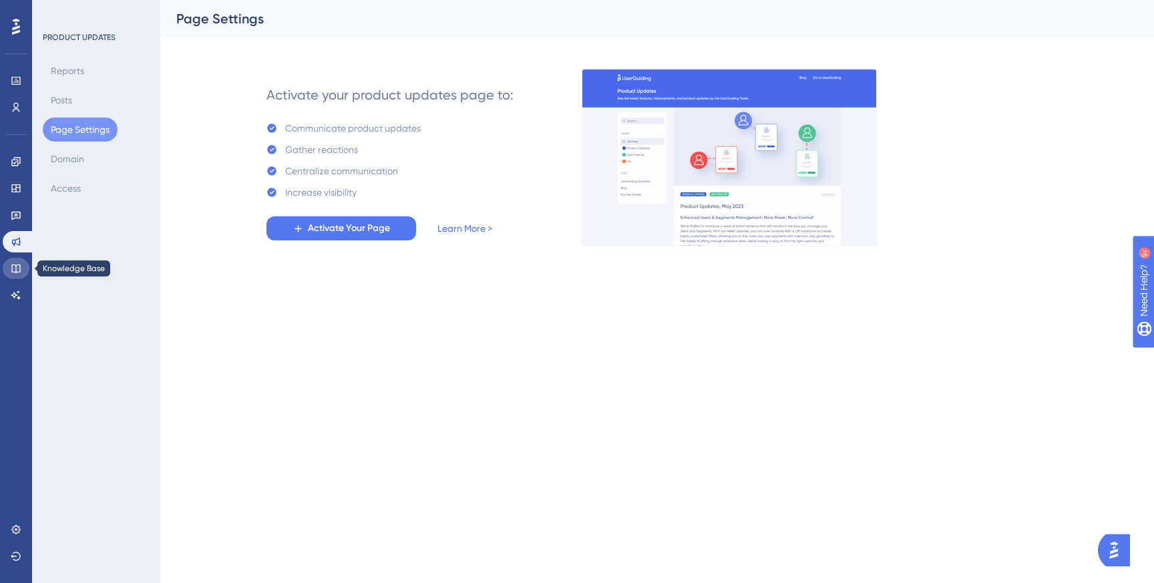
click at [14, 271] on icon at bounding box center [15, 268] width 9 height 9
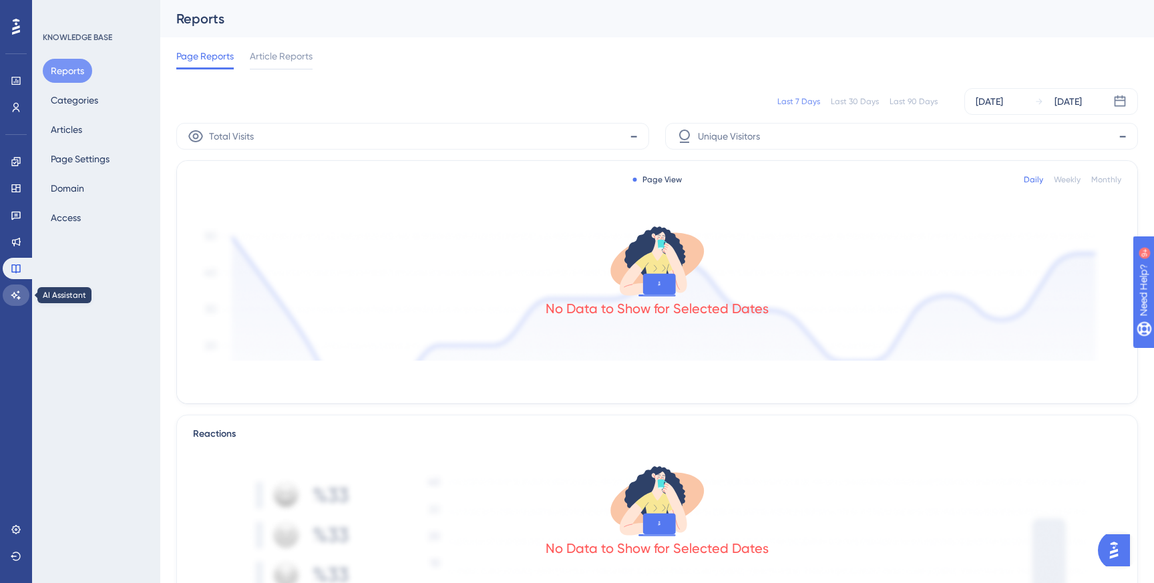
click at [15, 297] on icon at bounding box center [16, 295] width 11 height 11
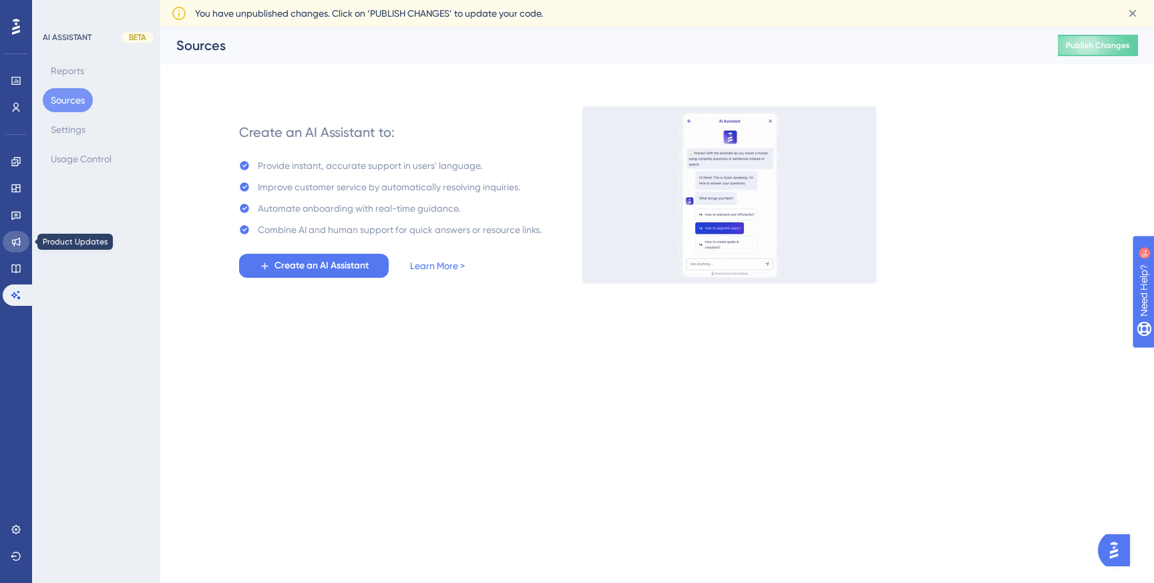
click at [14, 241] on icon at bounding box center [16, 241] width 11 height 11
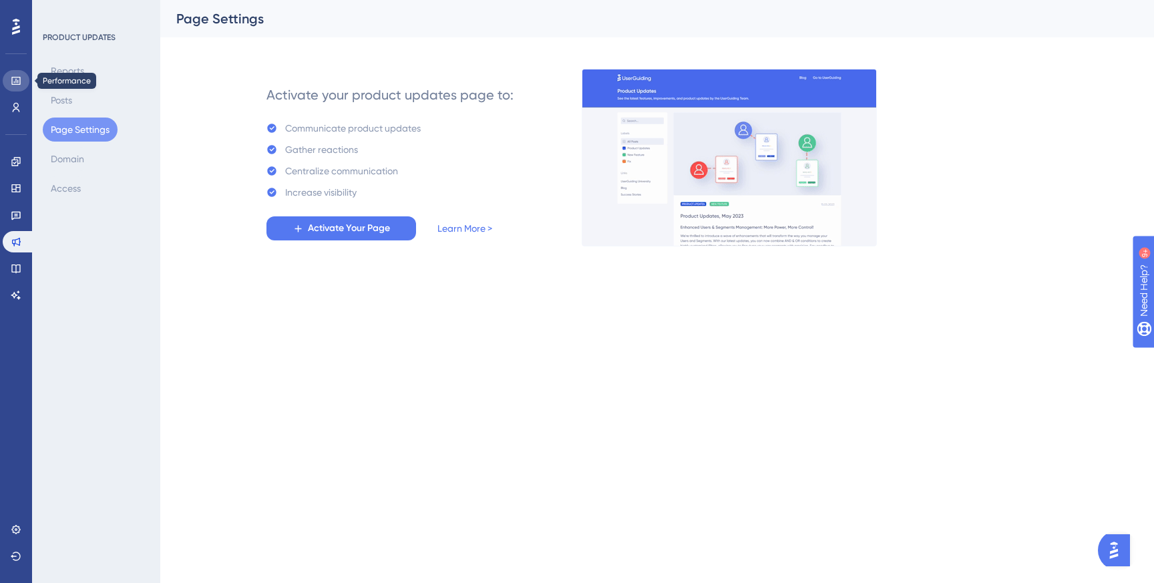
click at [19, 78] on icon at bounding box center [16, 80] width 11 height 11
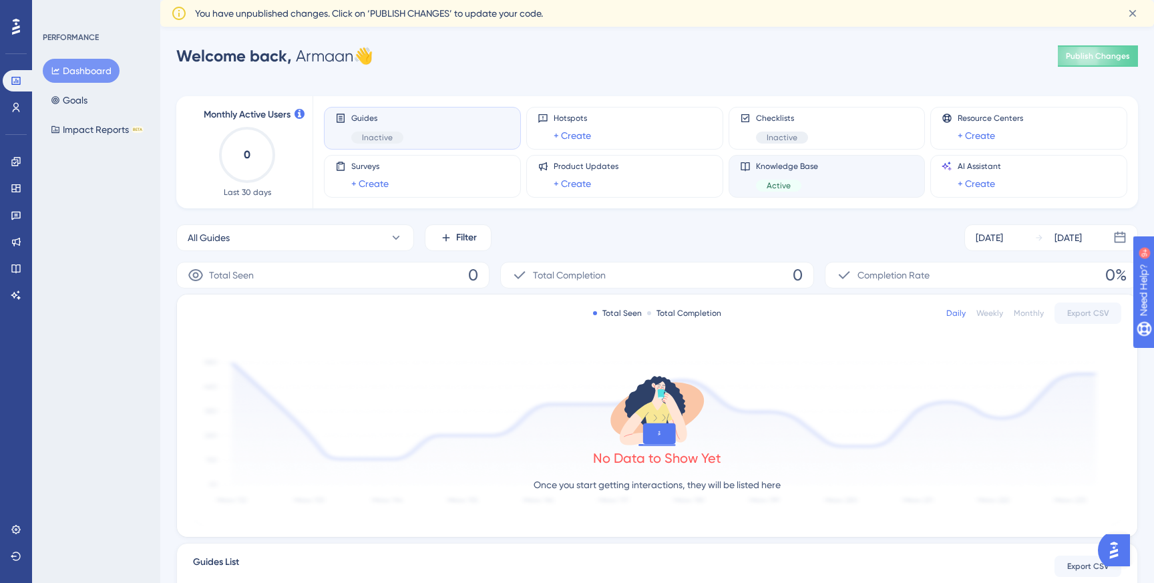
click at [805, 184] on div "Active" at bounding box center [787, 186] width 62 height 12
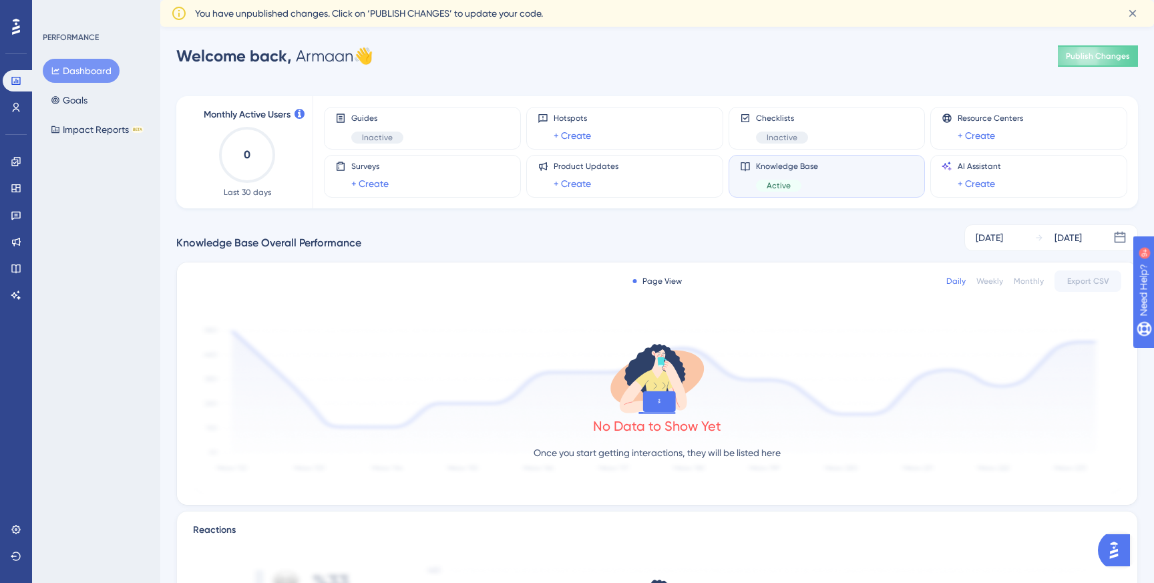
click at [777, 184] on span "Active" at bounding box center [779, 185] width 24 height 11
click at [15, 265] on icon at bounding box center [16, 268] width 11 height 11
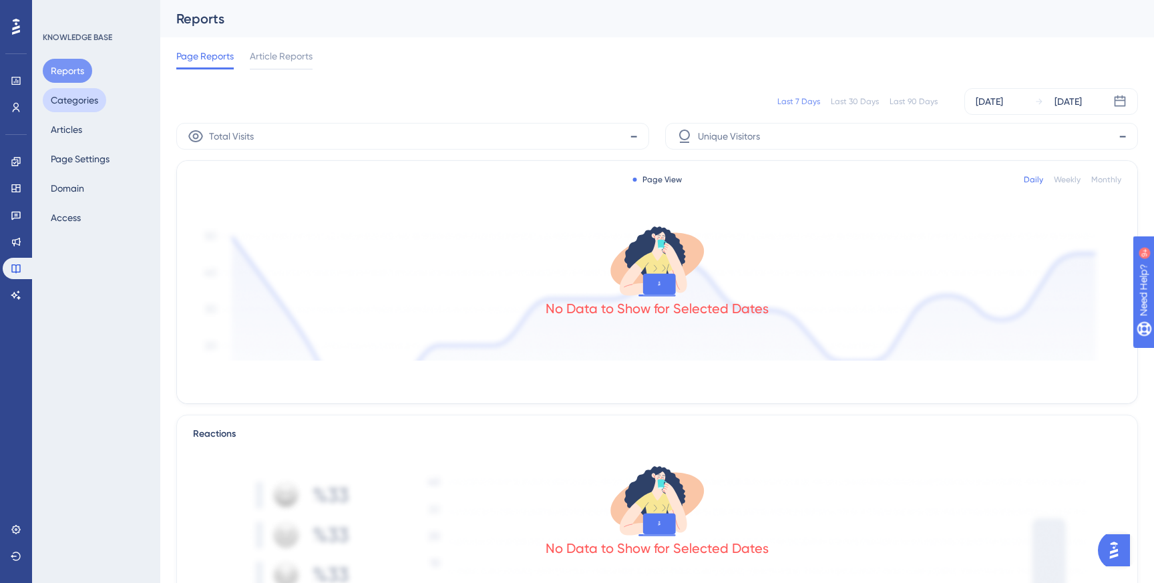
click at [78, 100] on button "Categories" at bounding box center [74, 100] width 63 height 24
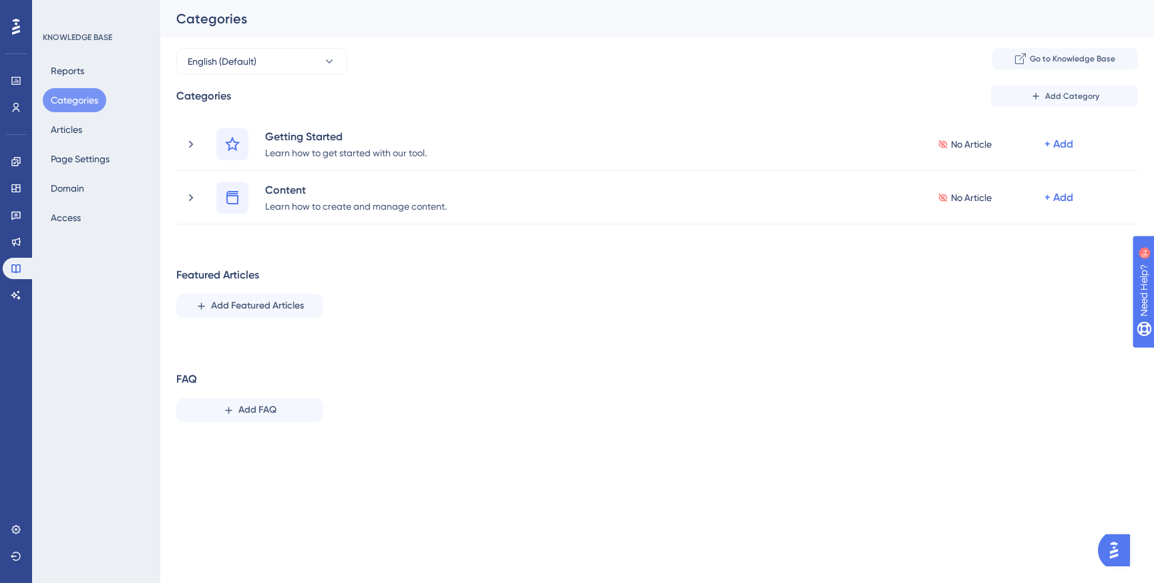
click at [98, 134] on div "Reports Categories Articles Page Settings Domain Access" at bounding box center [97, 144] width 108 height 171
click at [90, 153] on button "Page Settings" at bounding box center [80, 159] width 75 height 24
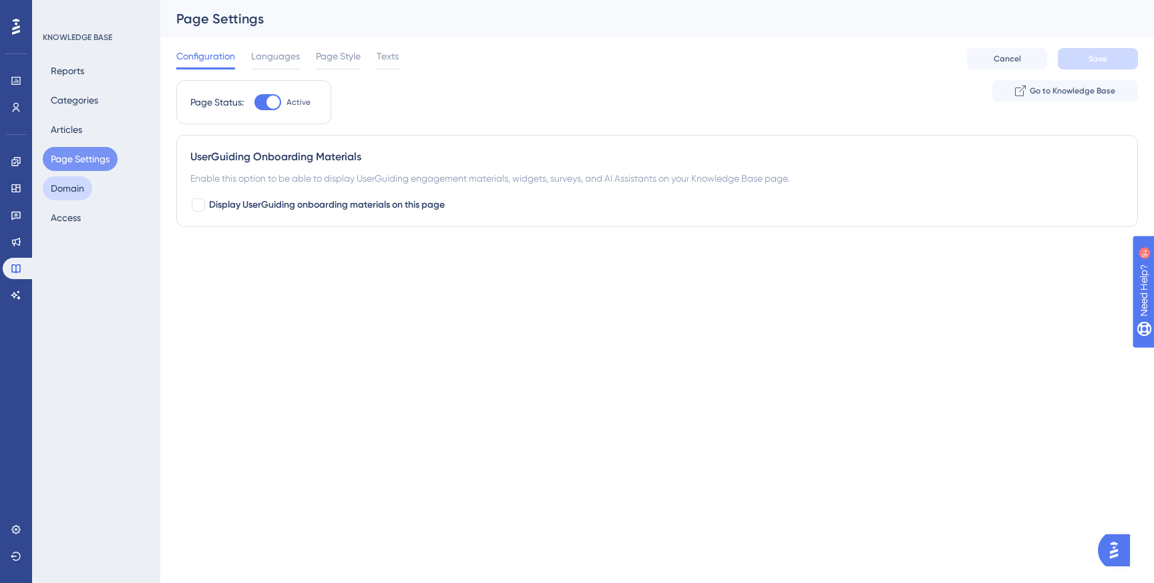
click at [81, 178] on button "Domain" at bounding box center [67, 188] width 49 height 24
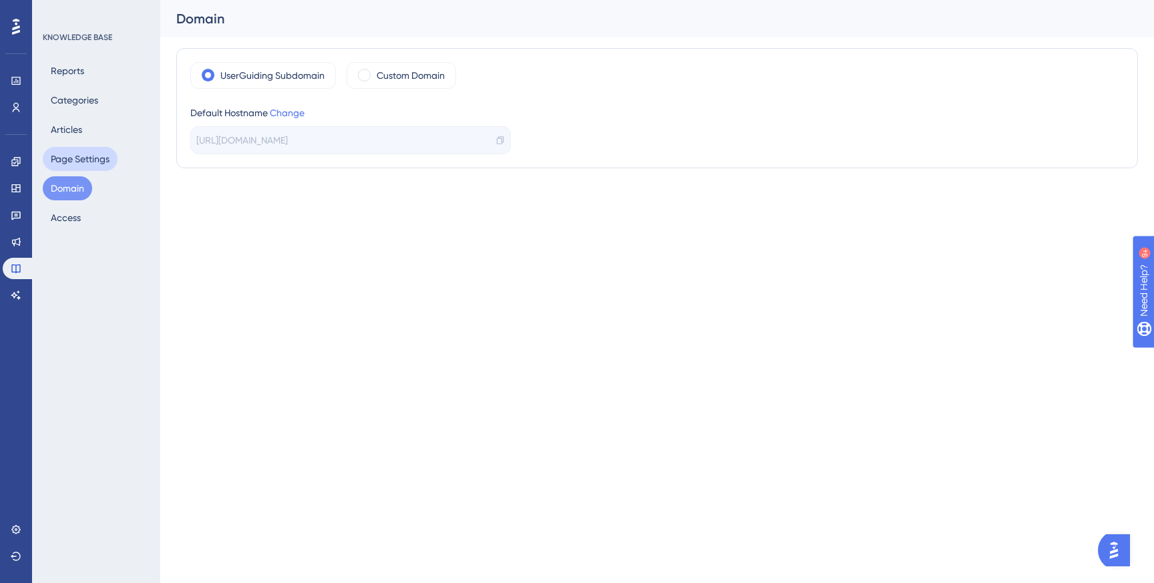
click at [77, 160] on button "Page Settings" at bounding box center [80, 159] width 75 height 24
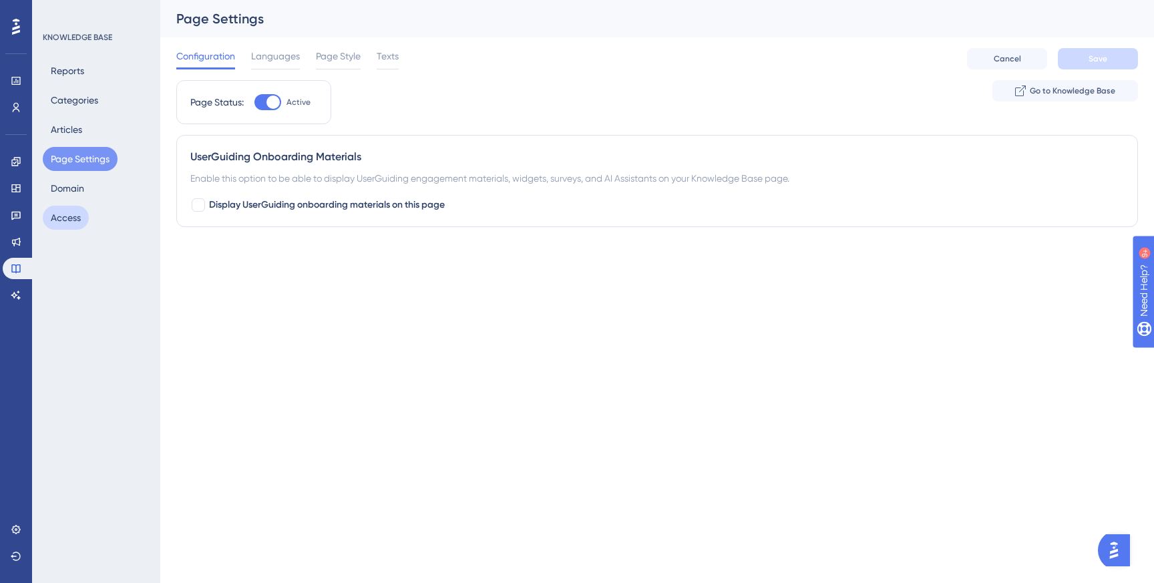
click at [73, 222] on button "Access" at bounding box center [66, 218] width 46 height 24
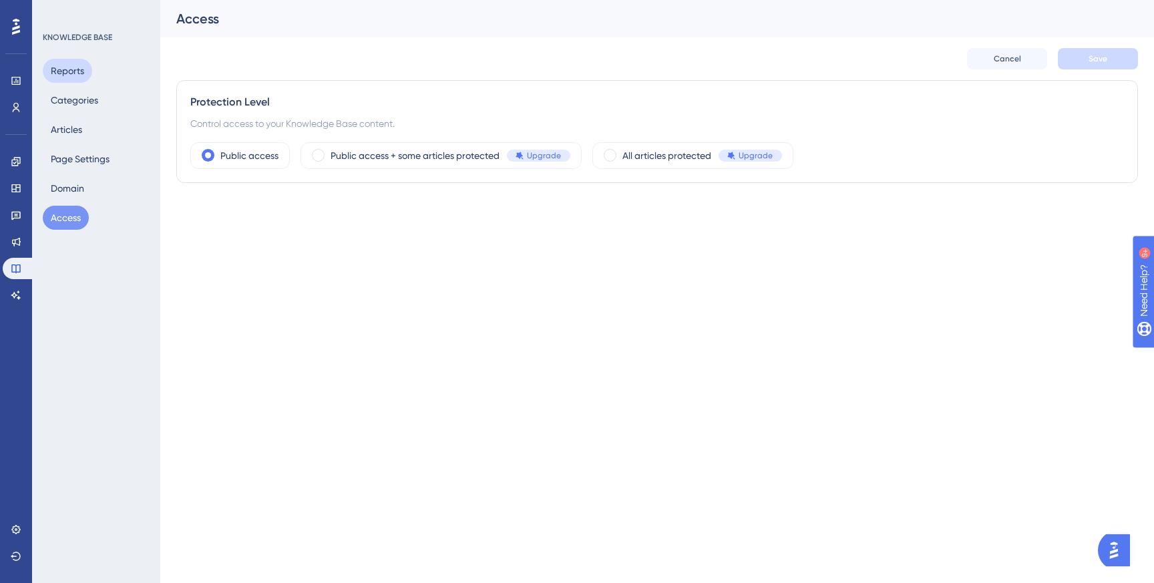
click at [81, 75] on button "Reports" at bounding box center [67, 71] width 49 height 24
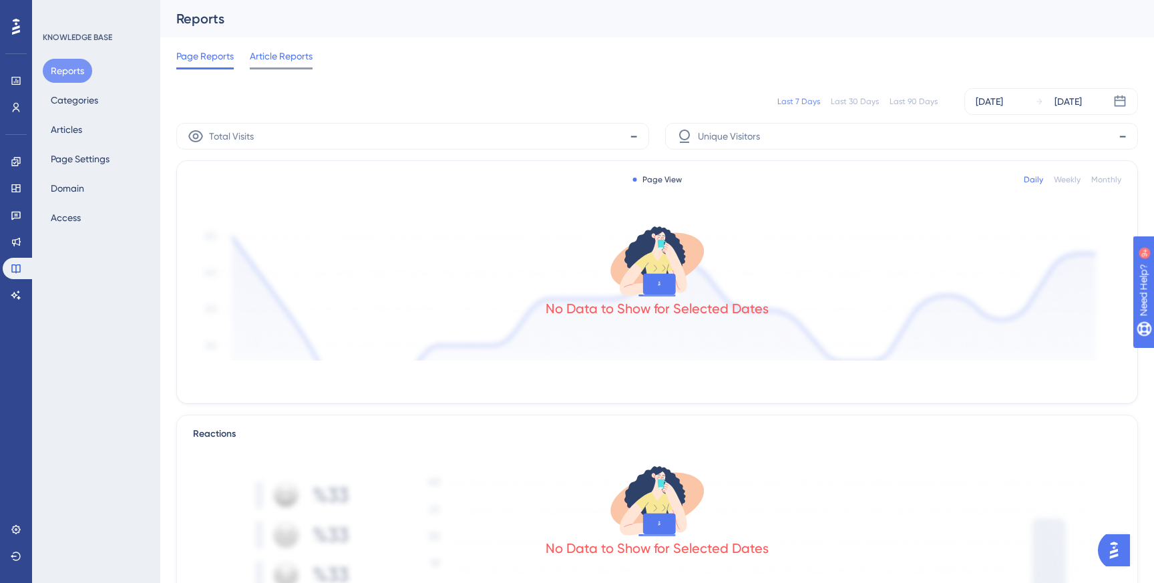
click at [295, 63] on span "Article Reports" at bounding box center [281, 56] width 63 height 16
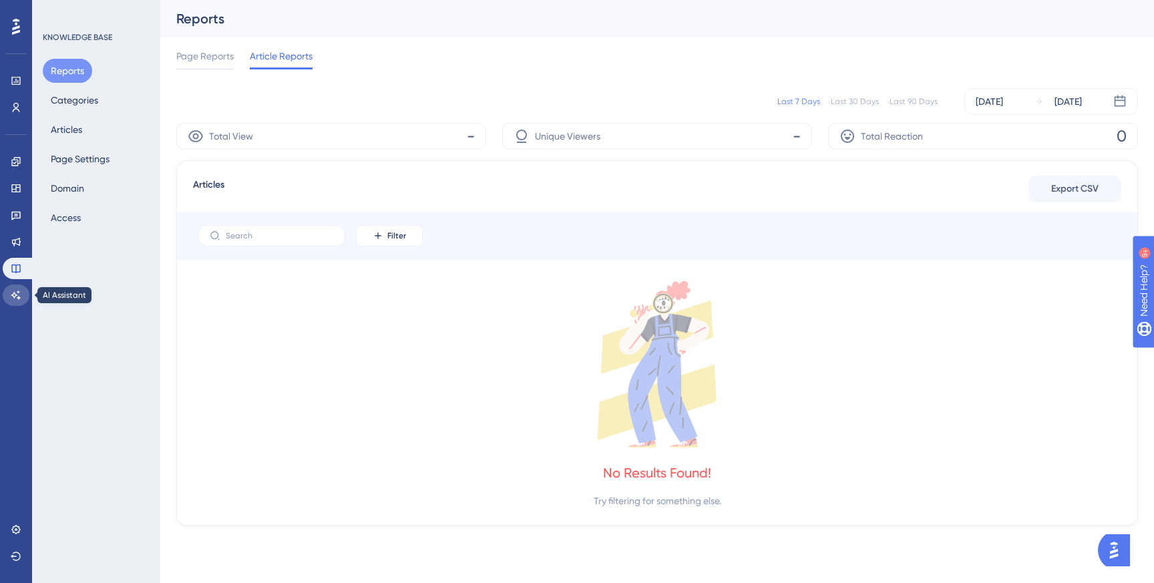
click at [23, 295] on link at bounding box center [16, 295] width 27 height 21
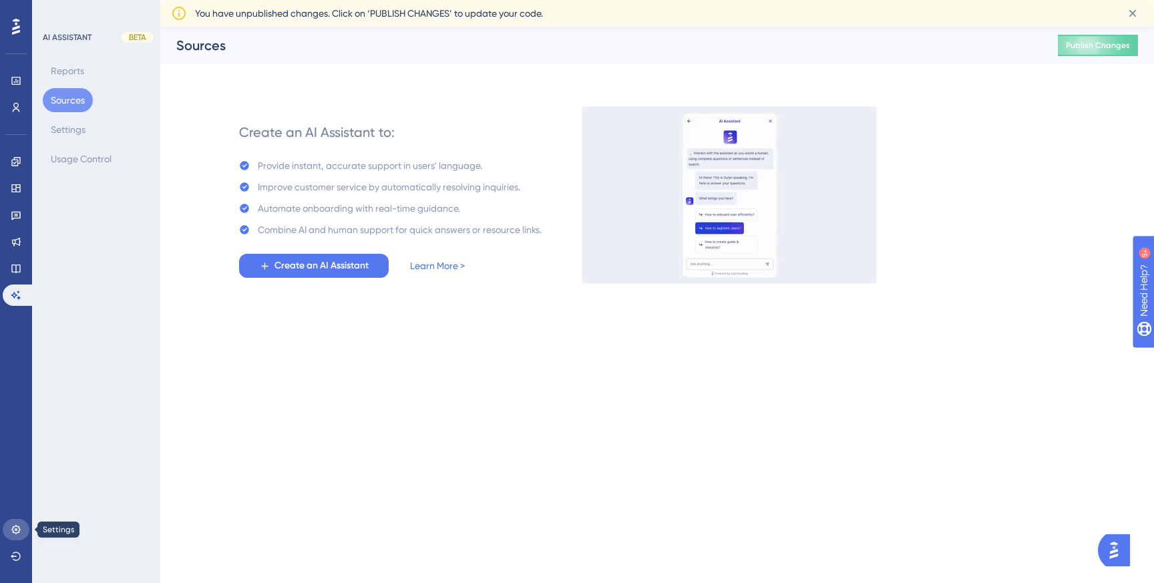
click at [13, 523] on link at bounding box center [16, 529] width 27 height 21
